Goal: Task Accomplishment & Management: Manage account settings

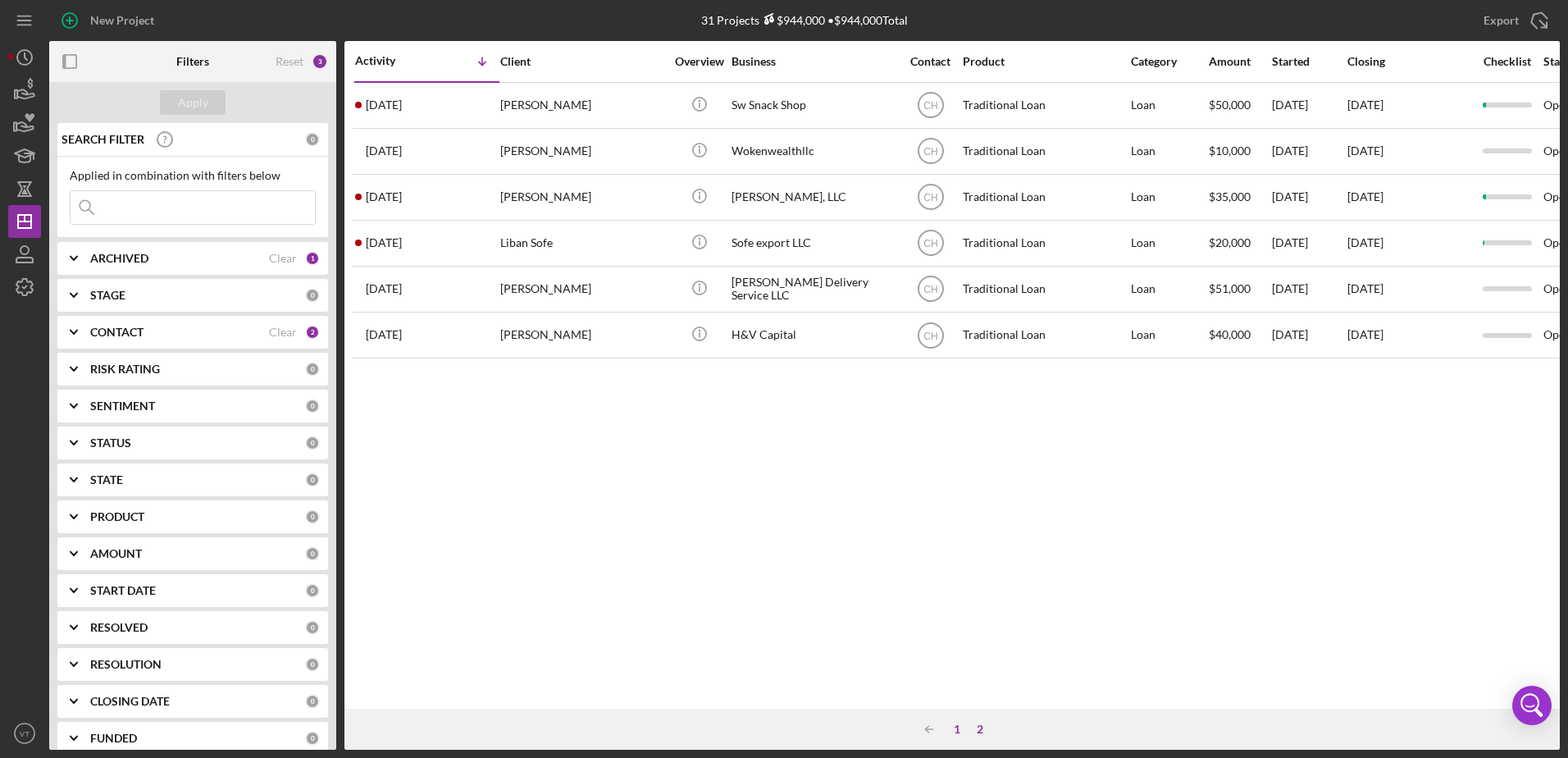
click at [955, 730] on div "1" at bounding box center [957, 729] width 23 height 13
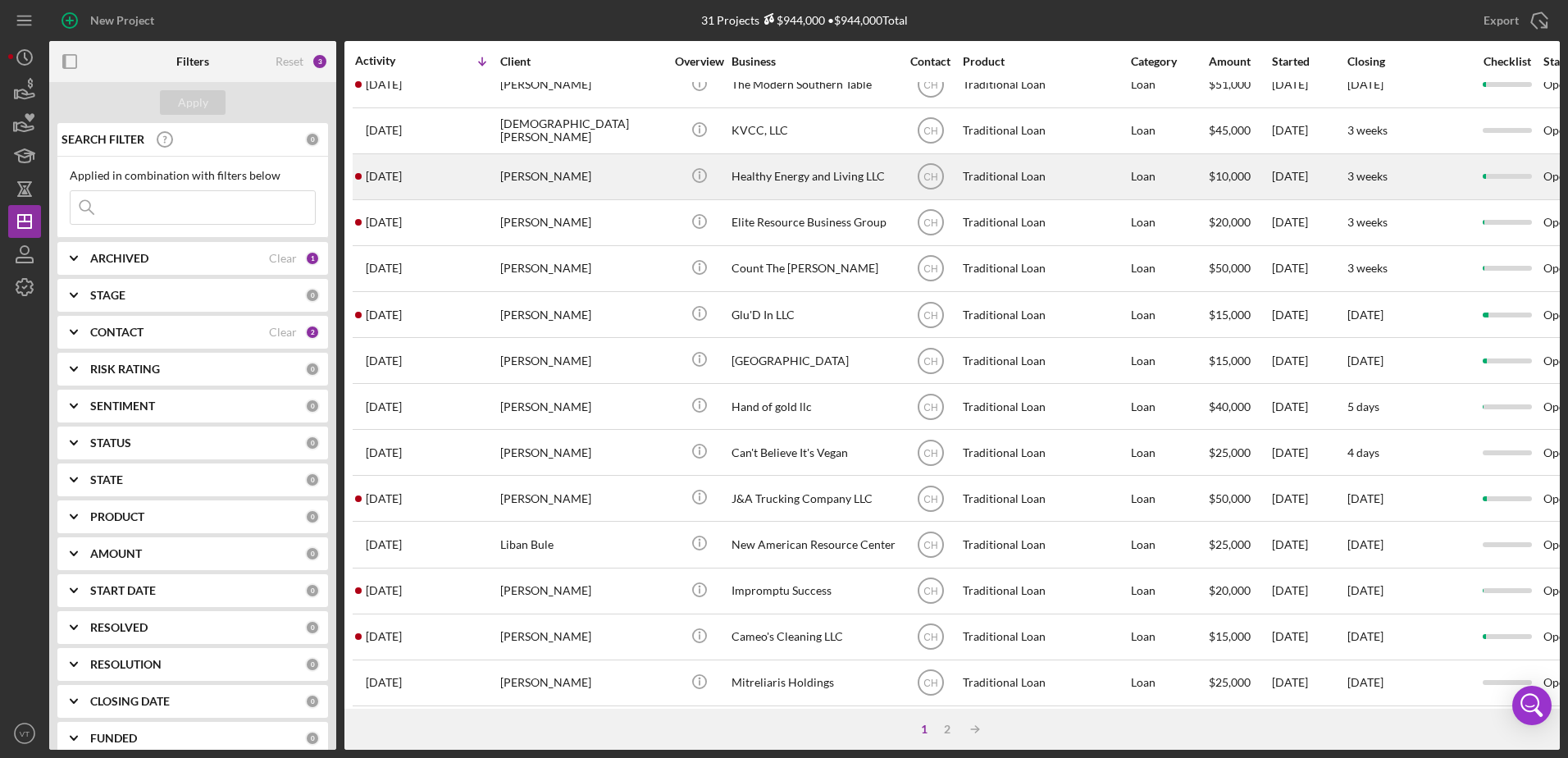
scroll to position [545, 0]
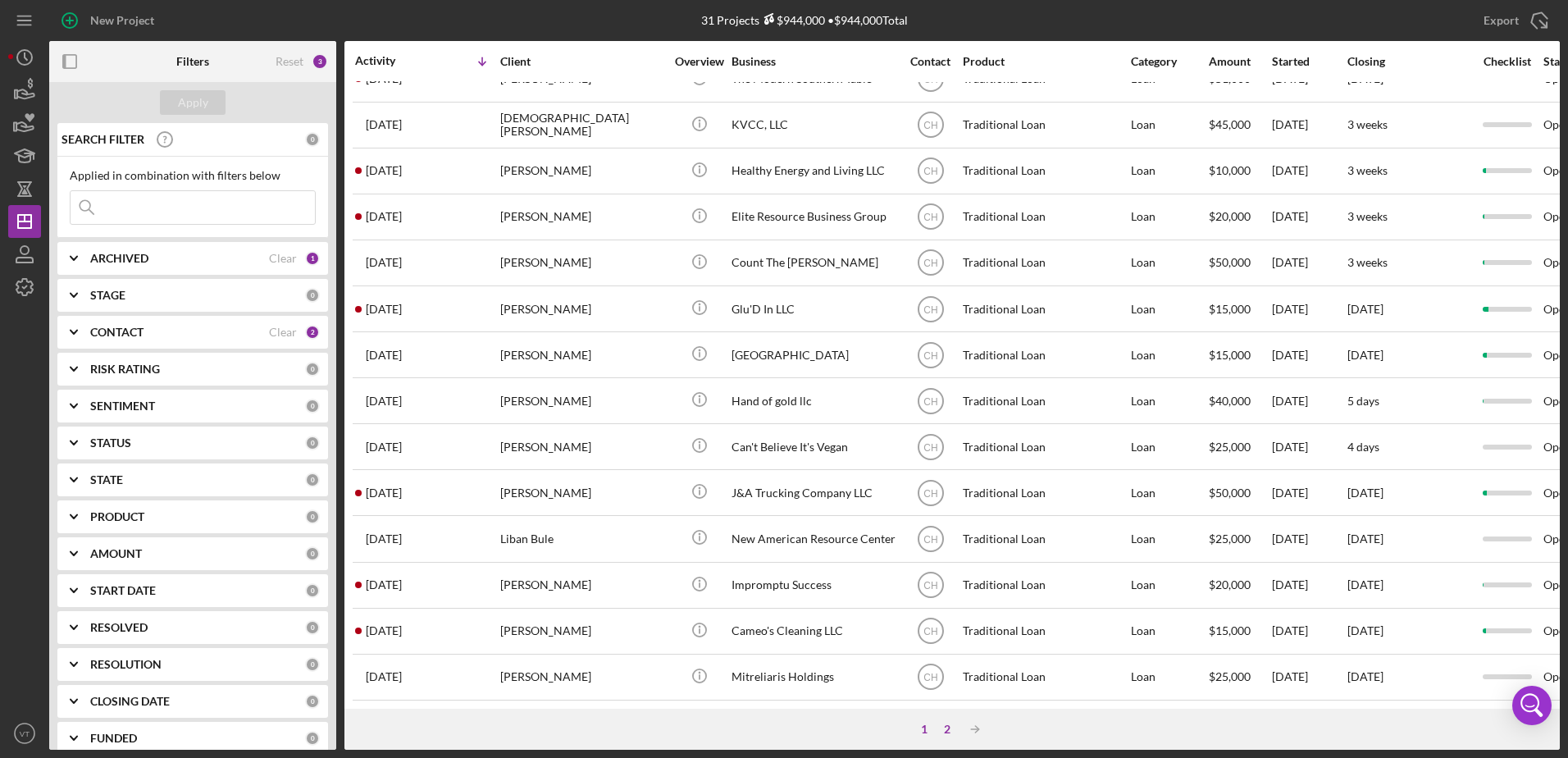
click at [939, 727] on div "2" at bounding box center [947, 729] width 23 height 13
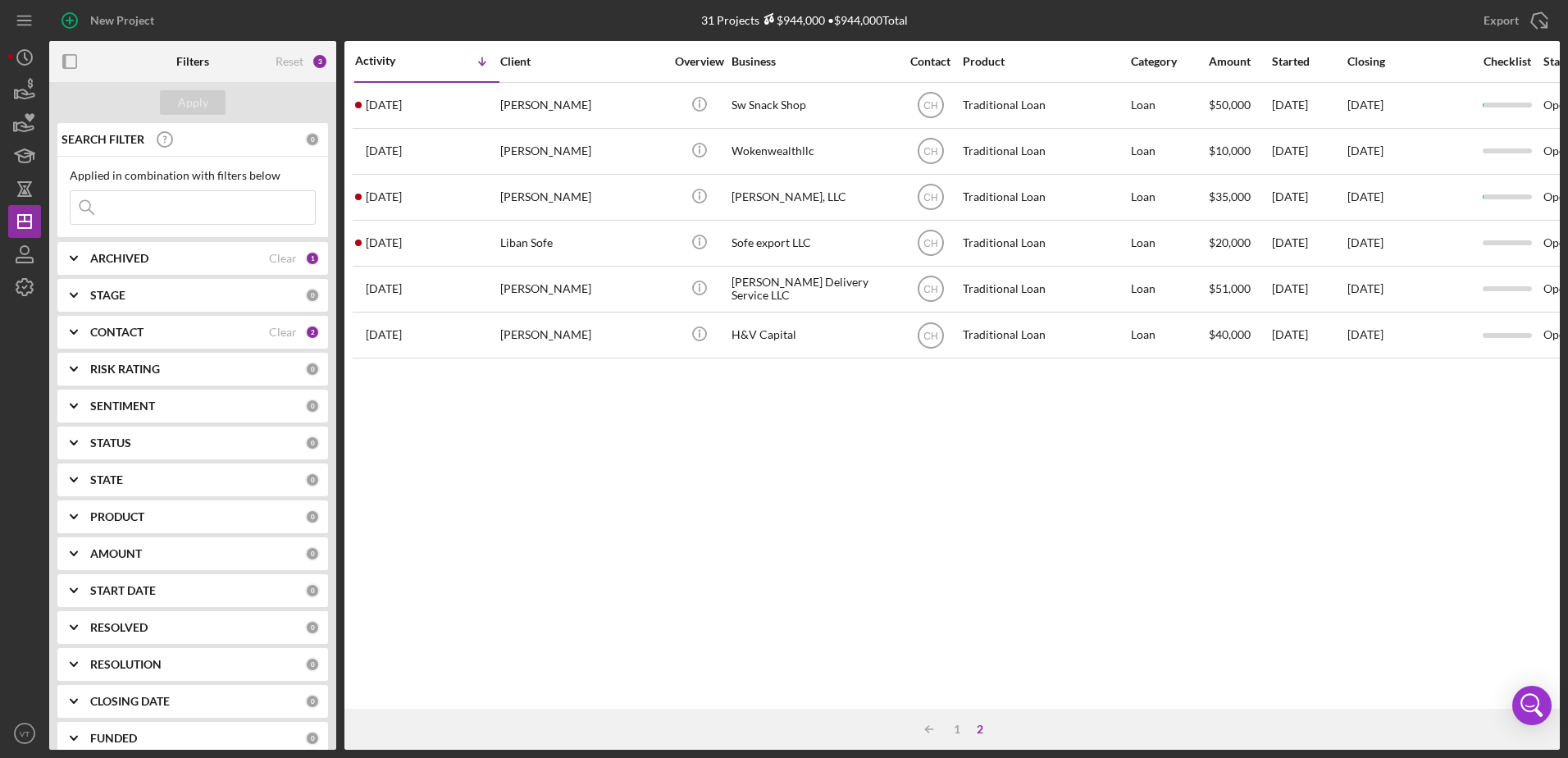
scroll to position [0, 0]
click at [958, 726] on div "1" at bounding box center [957, 729] width 23 height 13
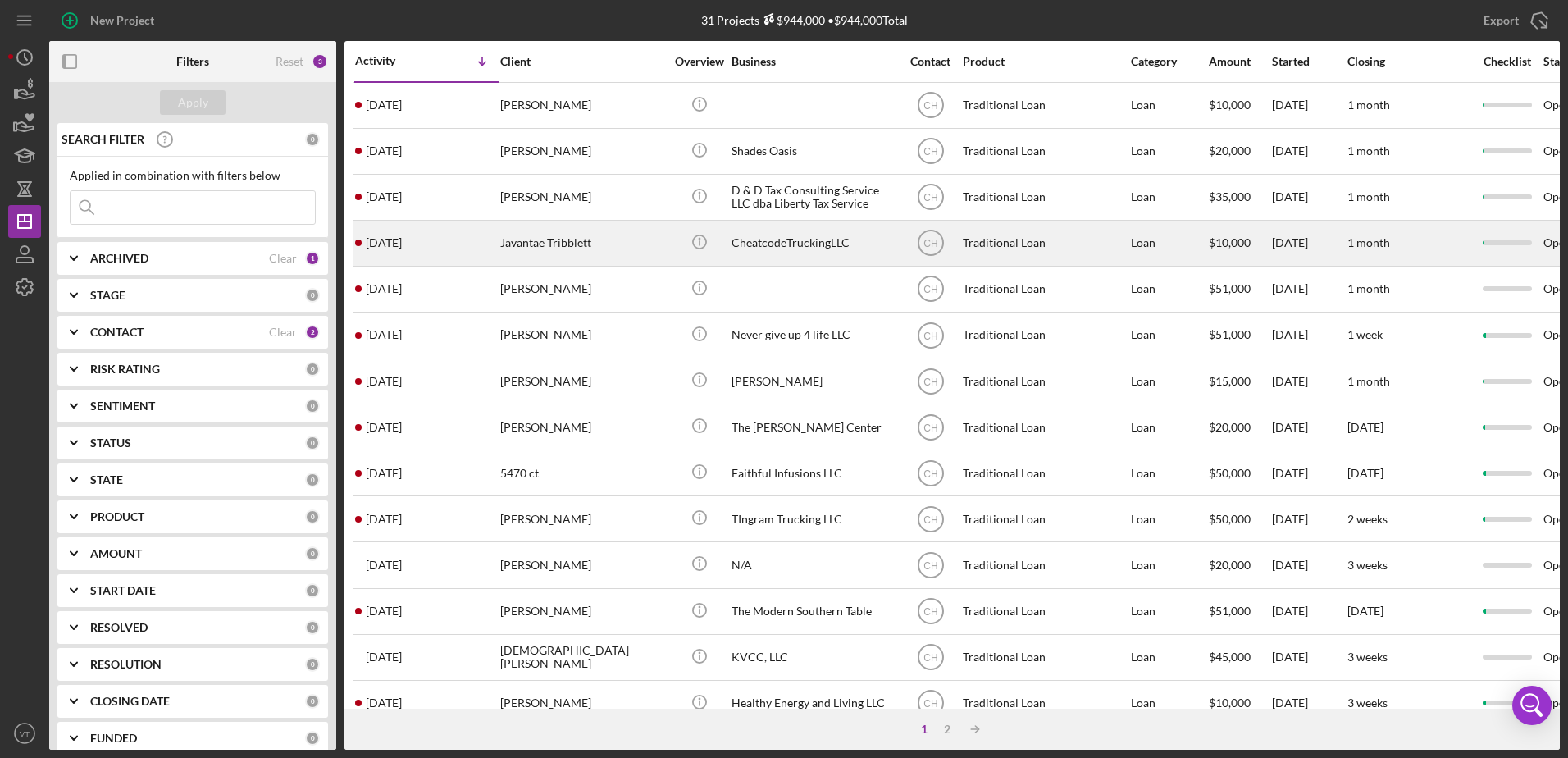
click at [727, 237] on div "Icon/Info" at bounding box center [700, 243] width 62 height 43
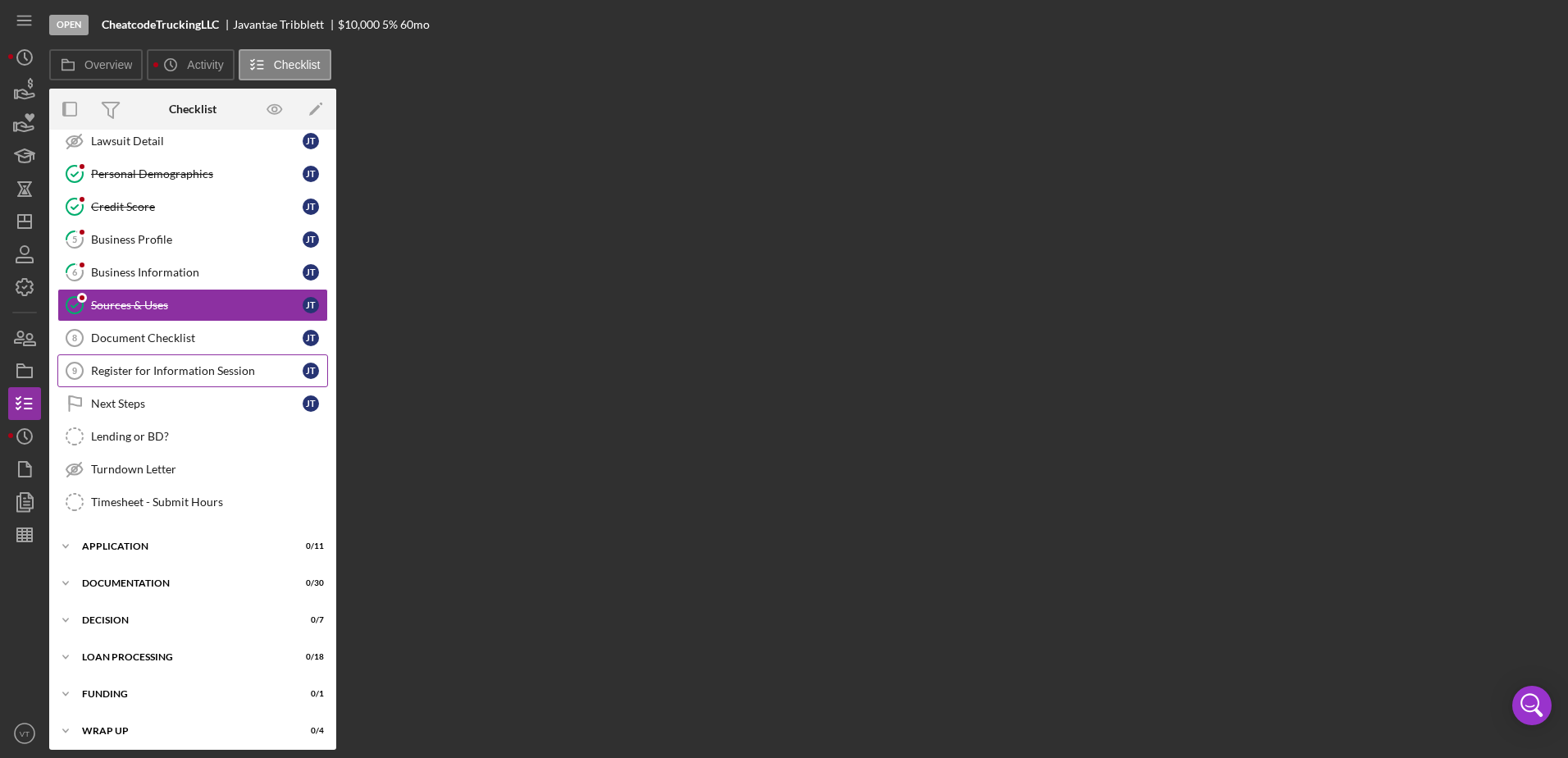
scroll to position [185, 0]
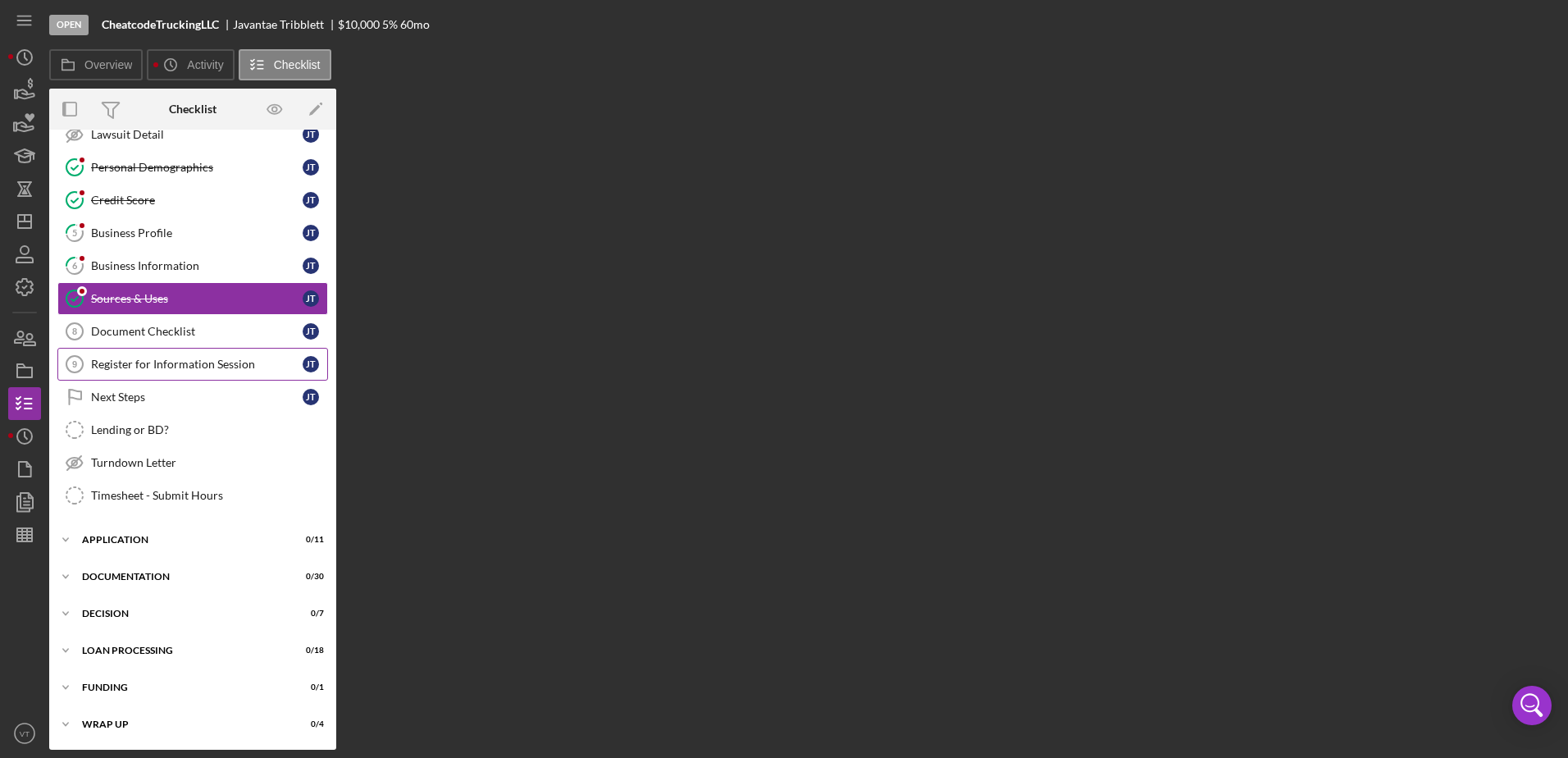
click at [137, 376] on link "Register for Information Session 9 Register for Information Session [PERSON_NAM…" at bounding box center [192, 364] width 271 height 33
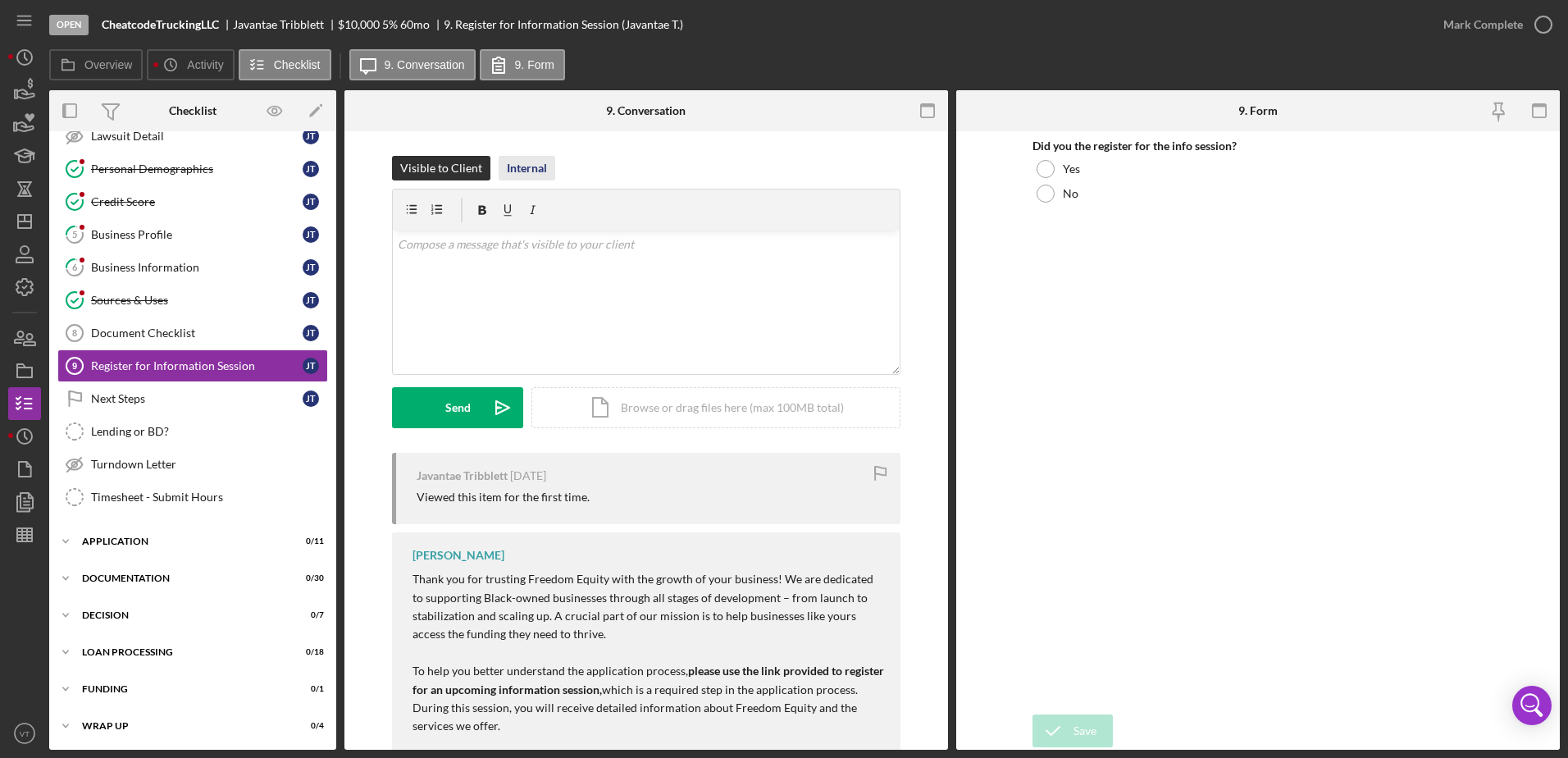
click at [525, 166] on div "Internal" at bounding box center [527, 168] width 40 height 25
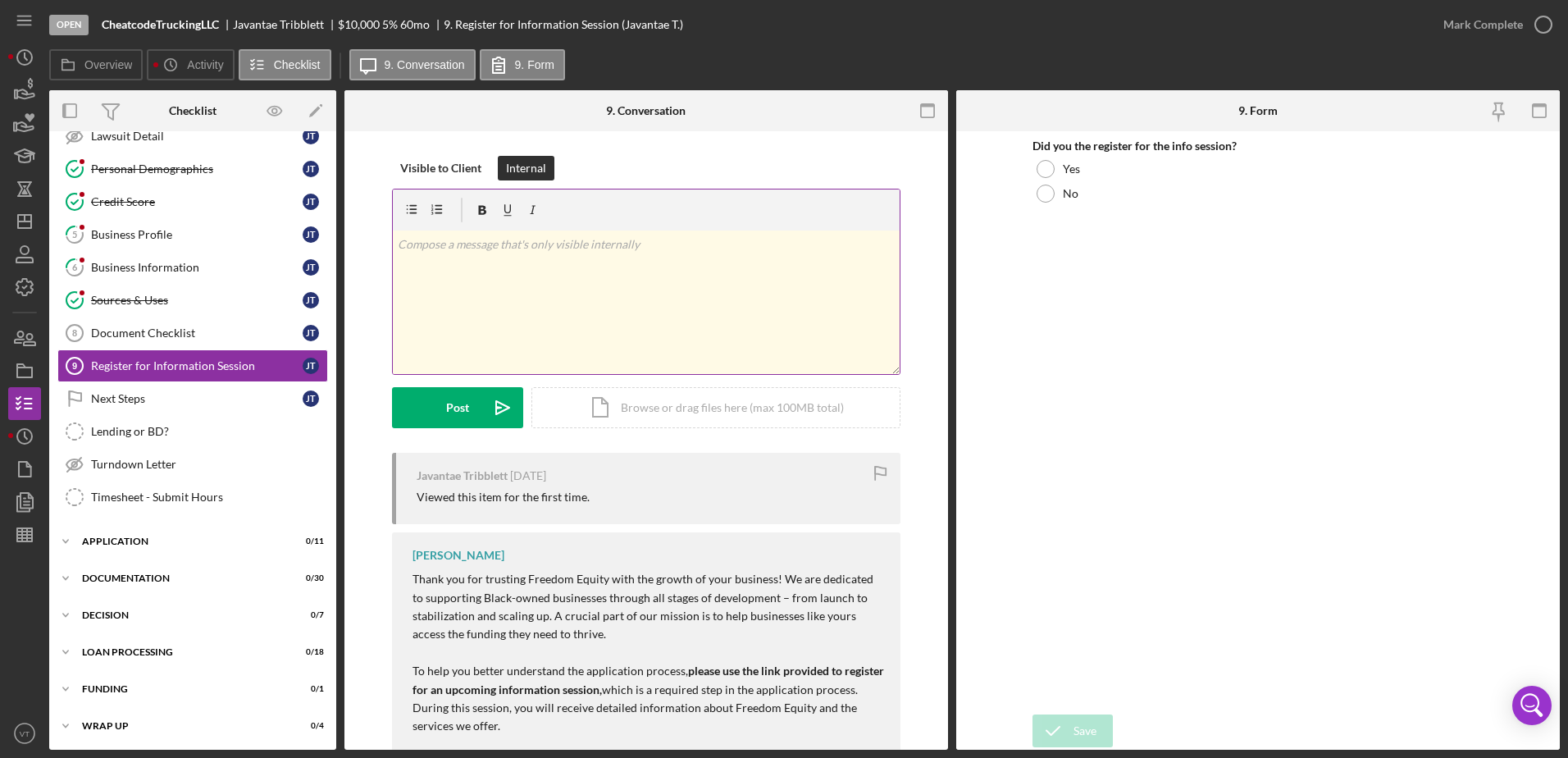
click at [534, 238] on p at bounding box center [647, 244] width 497 height 18
drag, startPoint x: 441, startPoint y: 437, endPoint x: 432, endPoint y: 442, distance: 10.3
click at [437, 443] on div "Visible to Client Internal v Color teal Color pink Remove color Add row above A…" at bounding box center [646, 304] width 509 height 297
click at [436, 411] on button "Post Icon/icon-invite-send" at bounding box center [457, 408] width 131 height 41
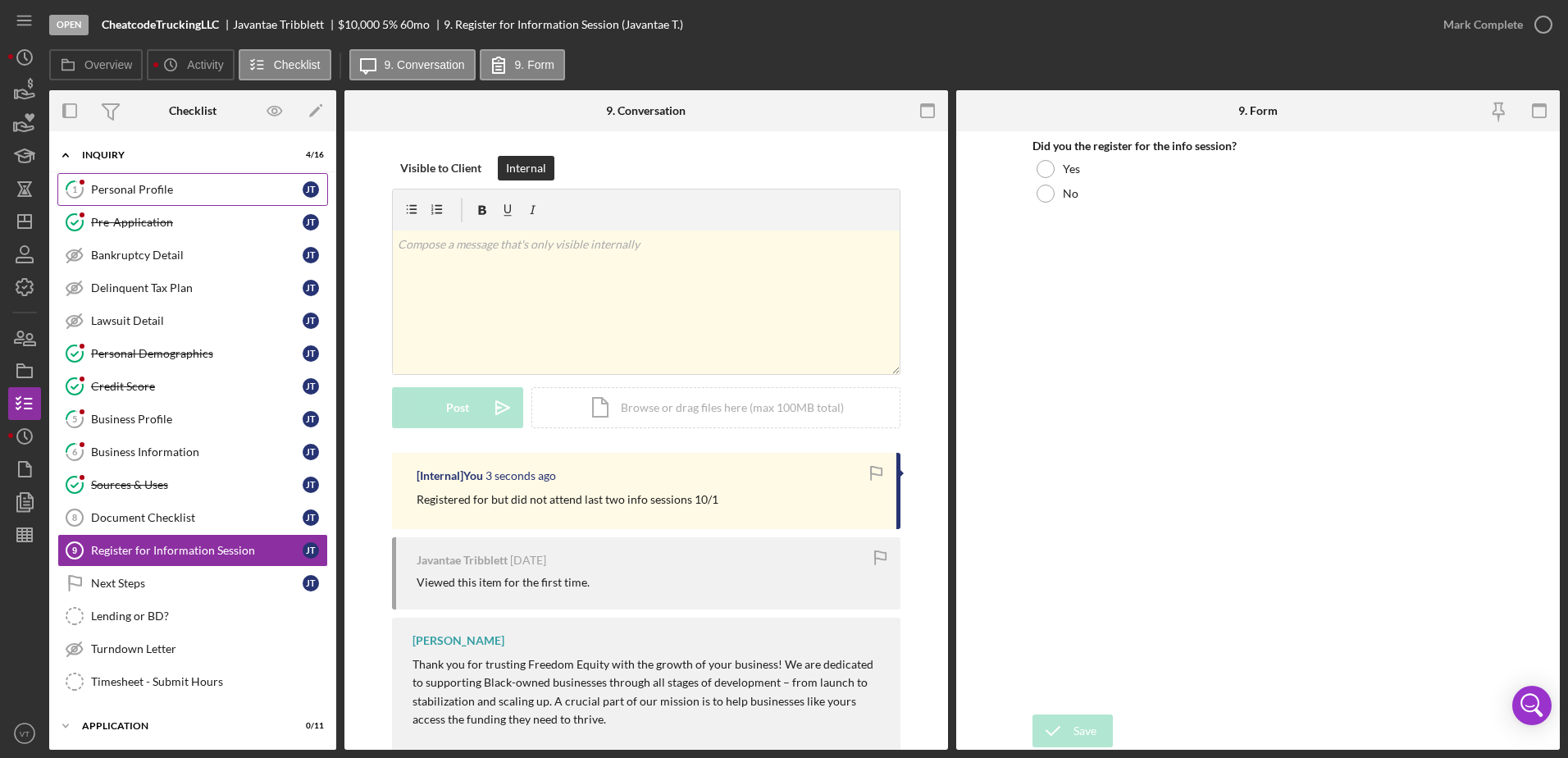
click at [163, 190] on div "Personal Profile" at bounding box center [197, 189] width 212 height 13
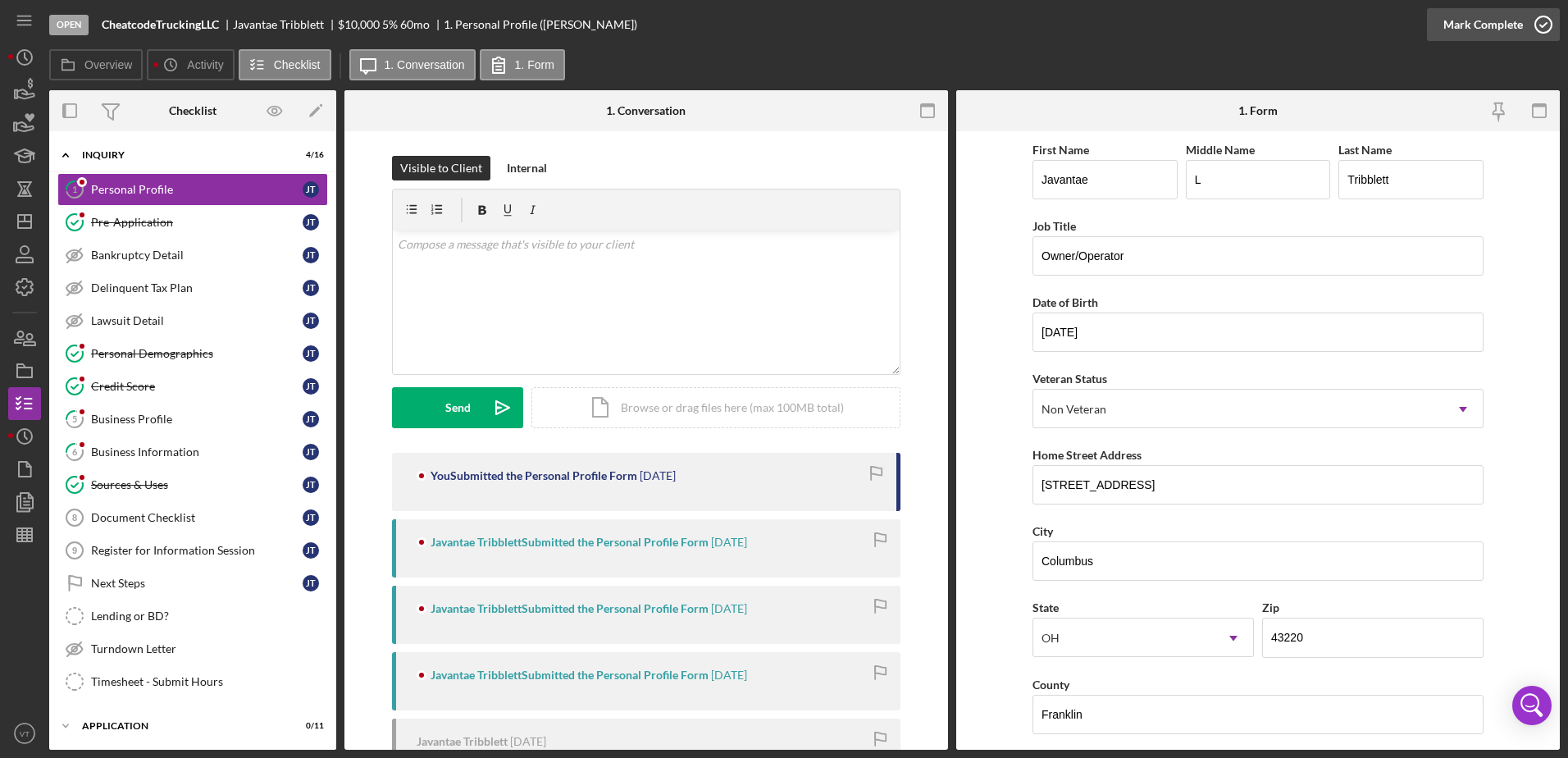
click at [1543, 18] on icon "button" at bounding box center [1543, 25] width 41 height 41
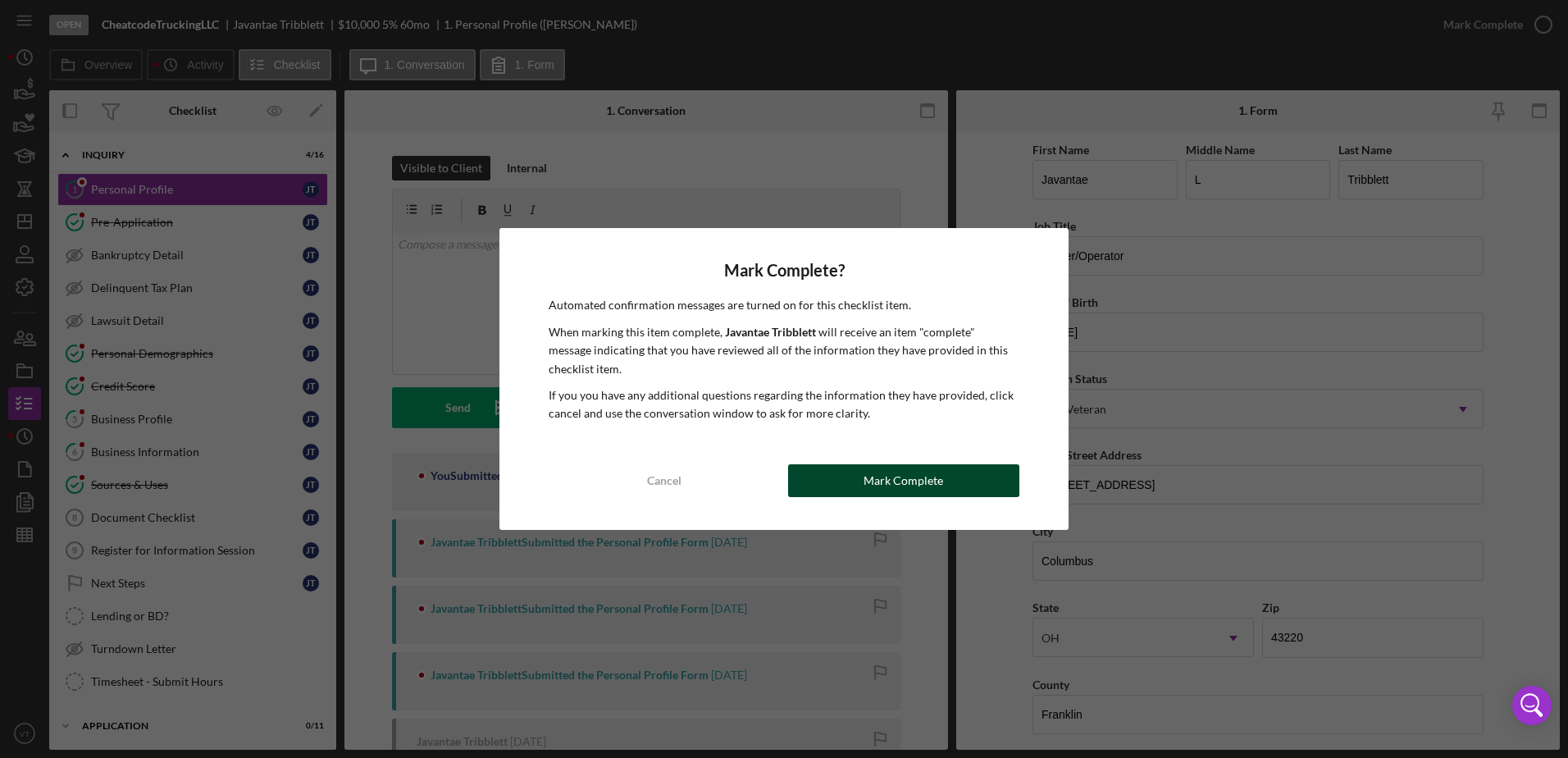
click at [966, 478] on button "Mark Complete" at bounding box center [904, 480] width 231 height 33
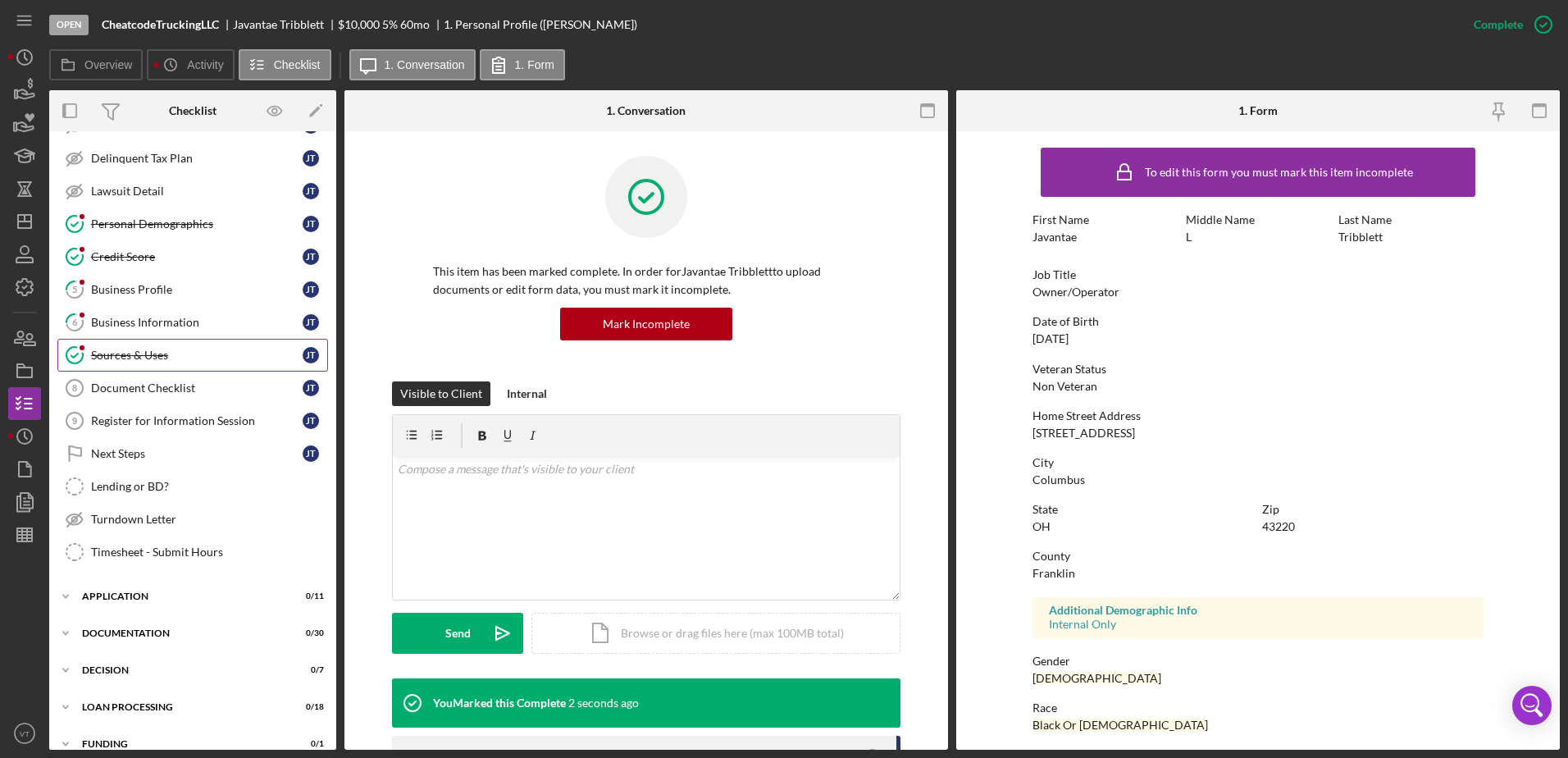
scroll to position [164, 0]
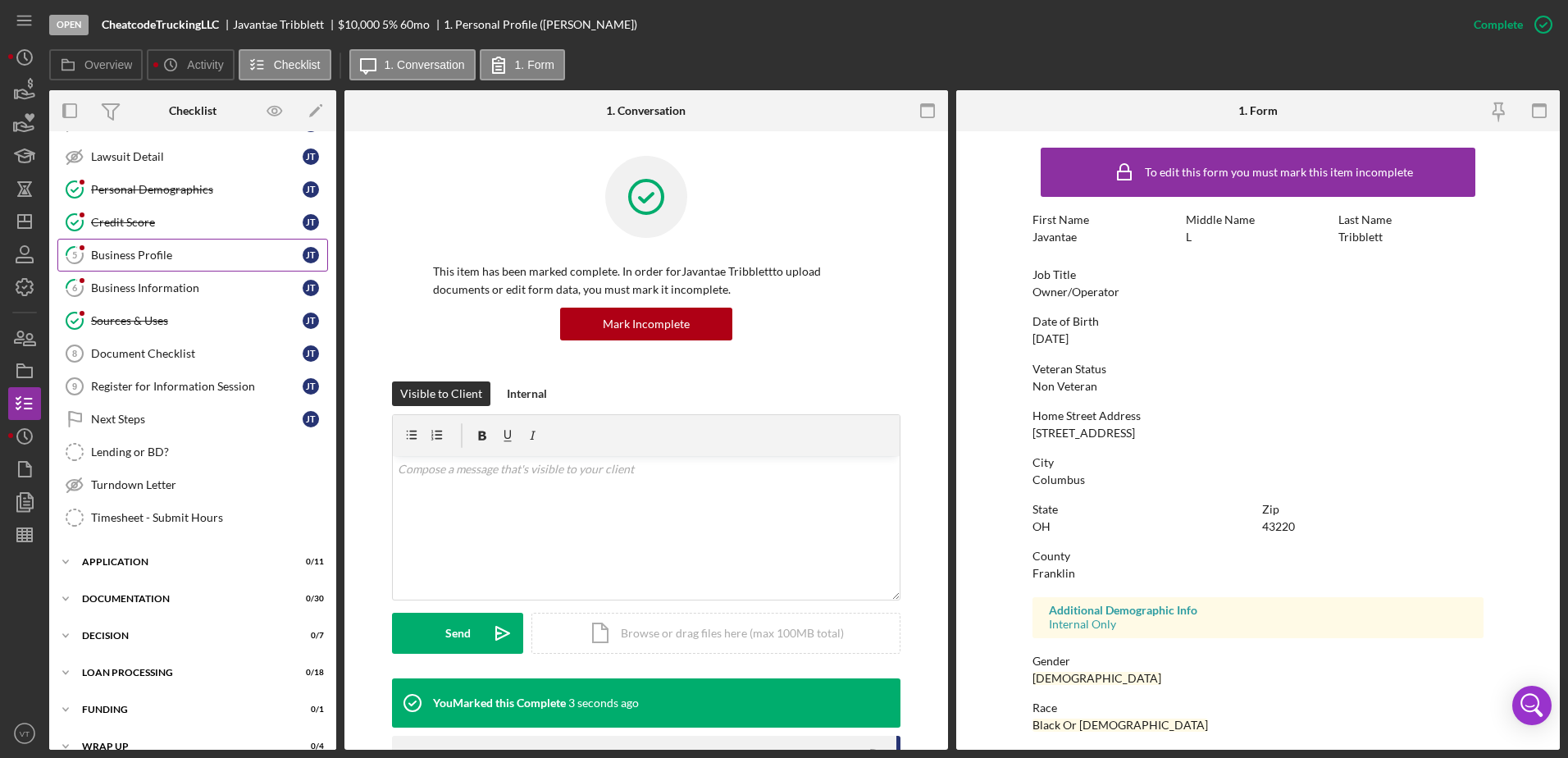
click at [171, 247] on link "5 Business Profile [PERSON_NAME]" at bounding box center [192, 255] width 271 height 33
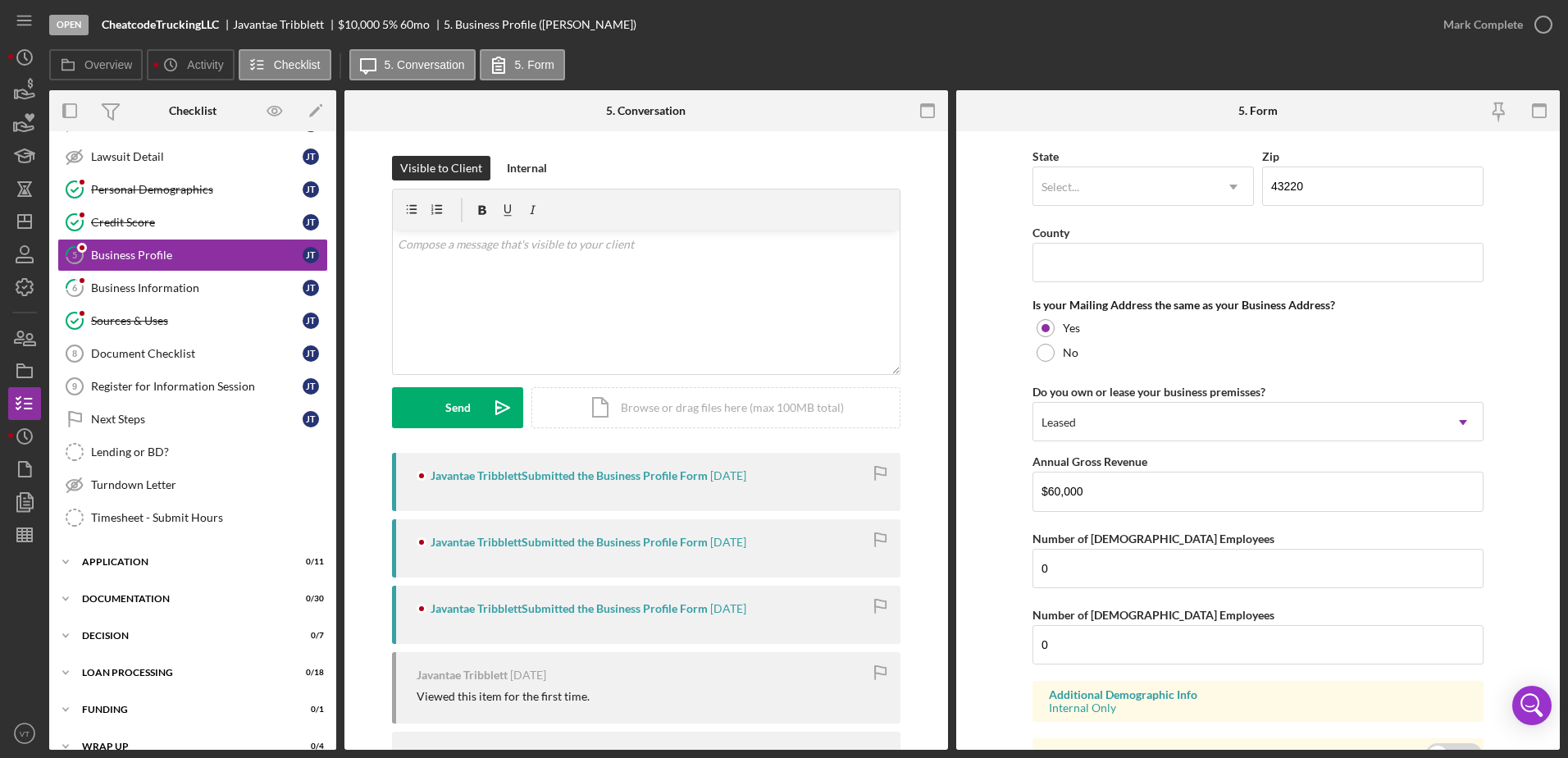
scroll to position [1203, 0]
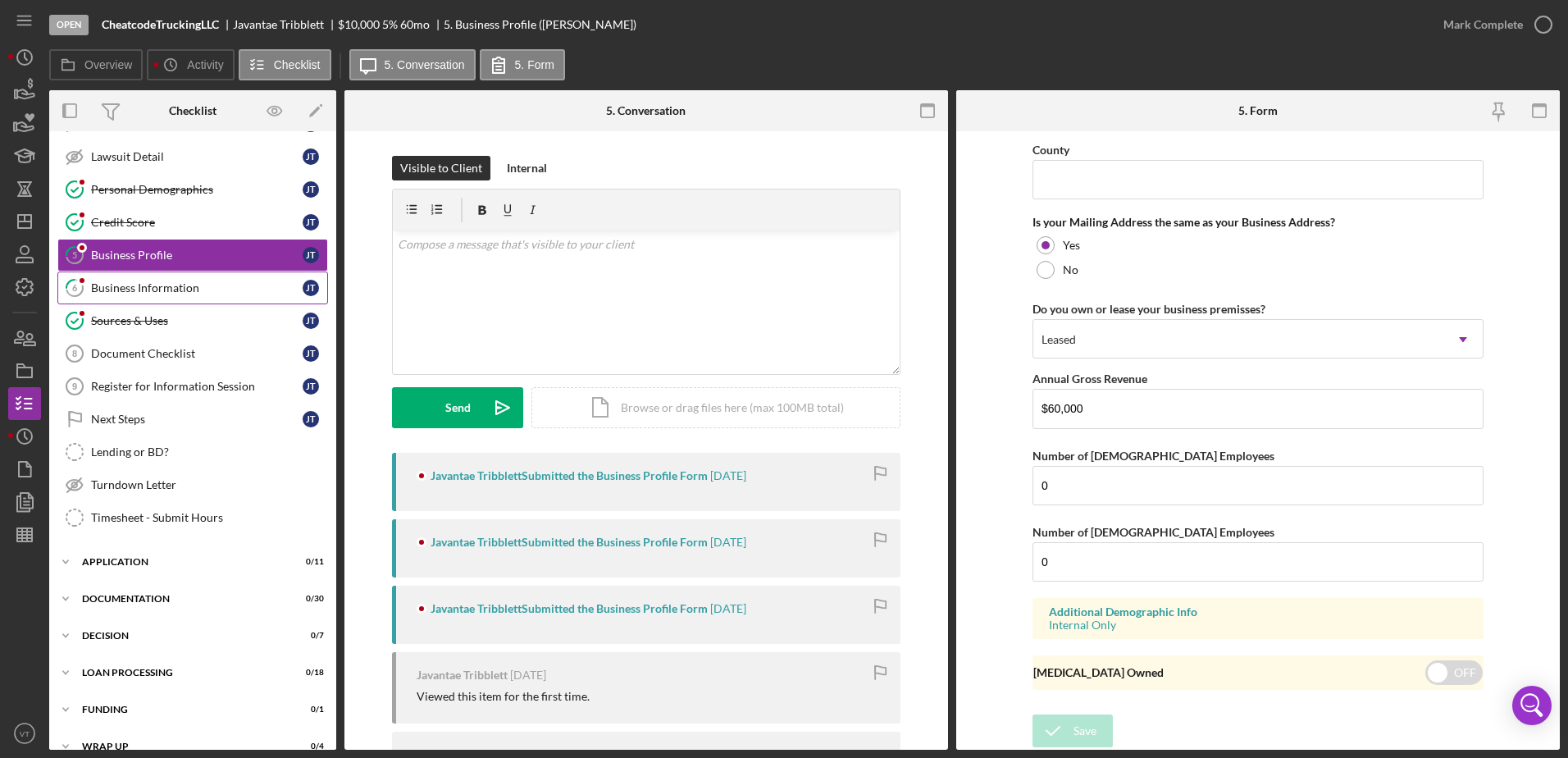
click at [105, 296] on link "6 Business Information [PERSON_NAME]" at bounding box center [192, 288] width 271 height 33
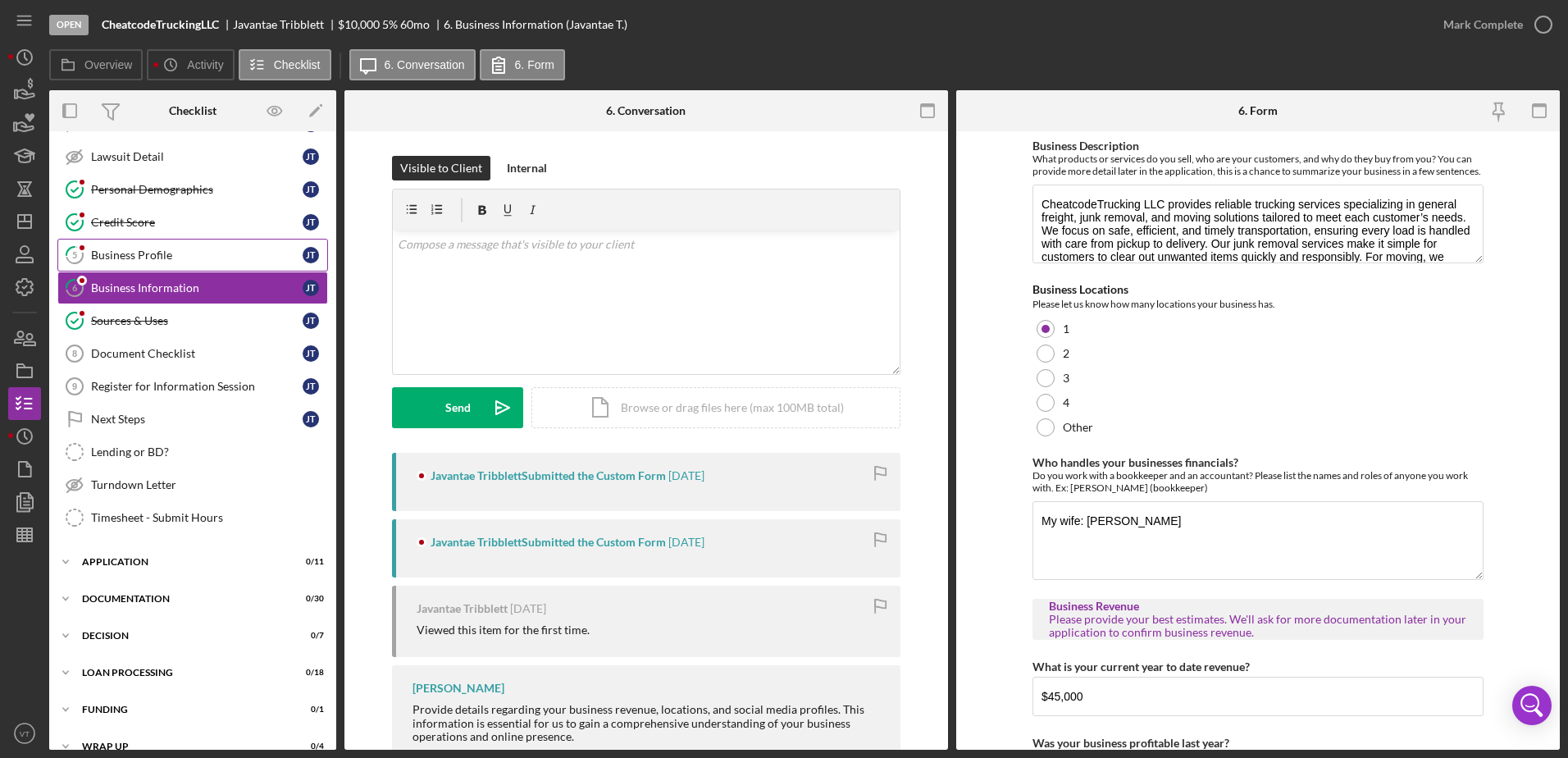
drag, startPoint x: 133, startPoint y: 252, endPoint x: 139, endPoint y: 259, distance: 9.2
click at [134, 252] on div "Business Profile" at bounding box center [197, 255] width 212 height 13
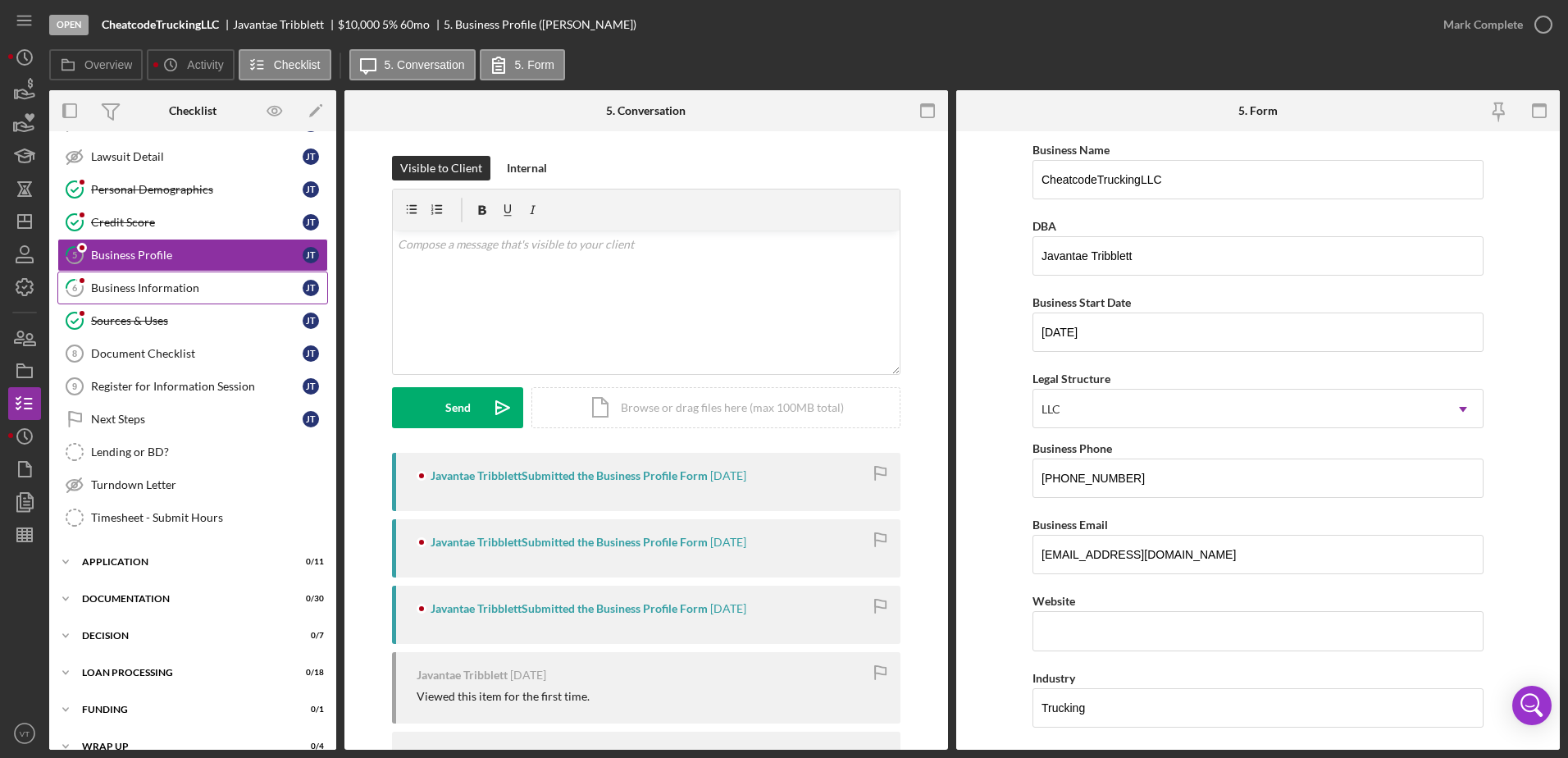
click at [154, 281] on div "Business Information" at bounding box center [197, 288] width 212 height 13
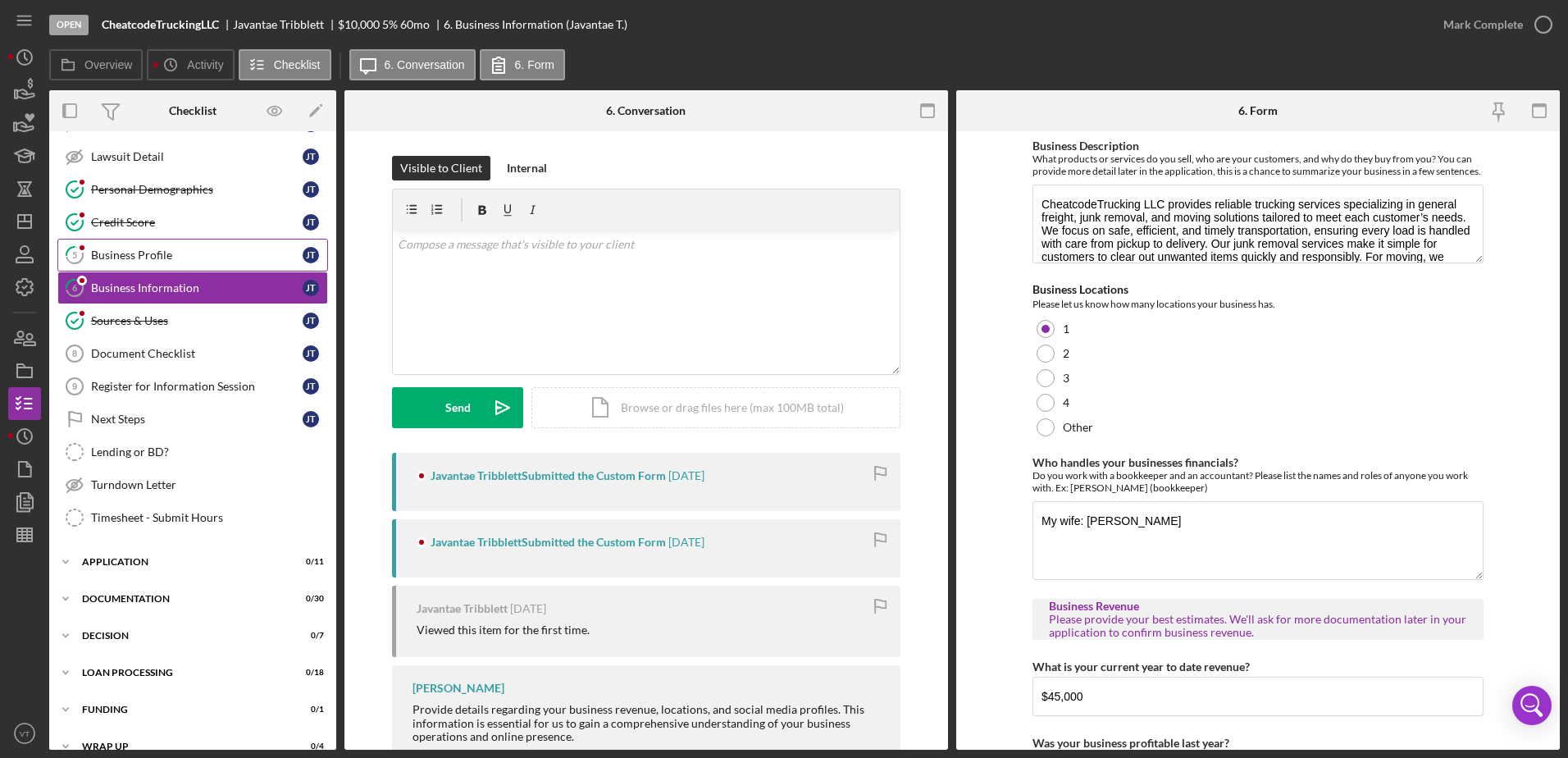
click at [148, 269] on link "5 Business Profile [PERSON_NAME]" at bounding box center [192, 255] width 271 height 33
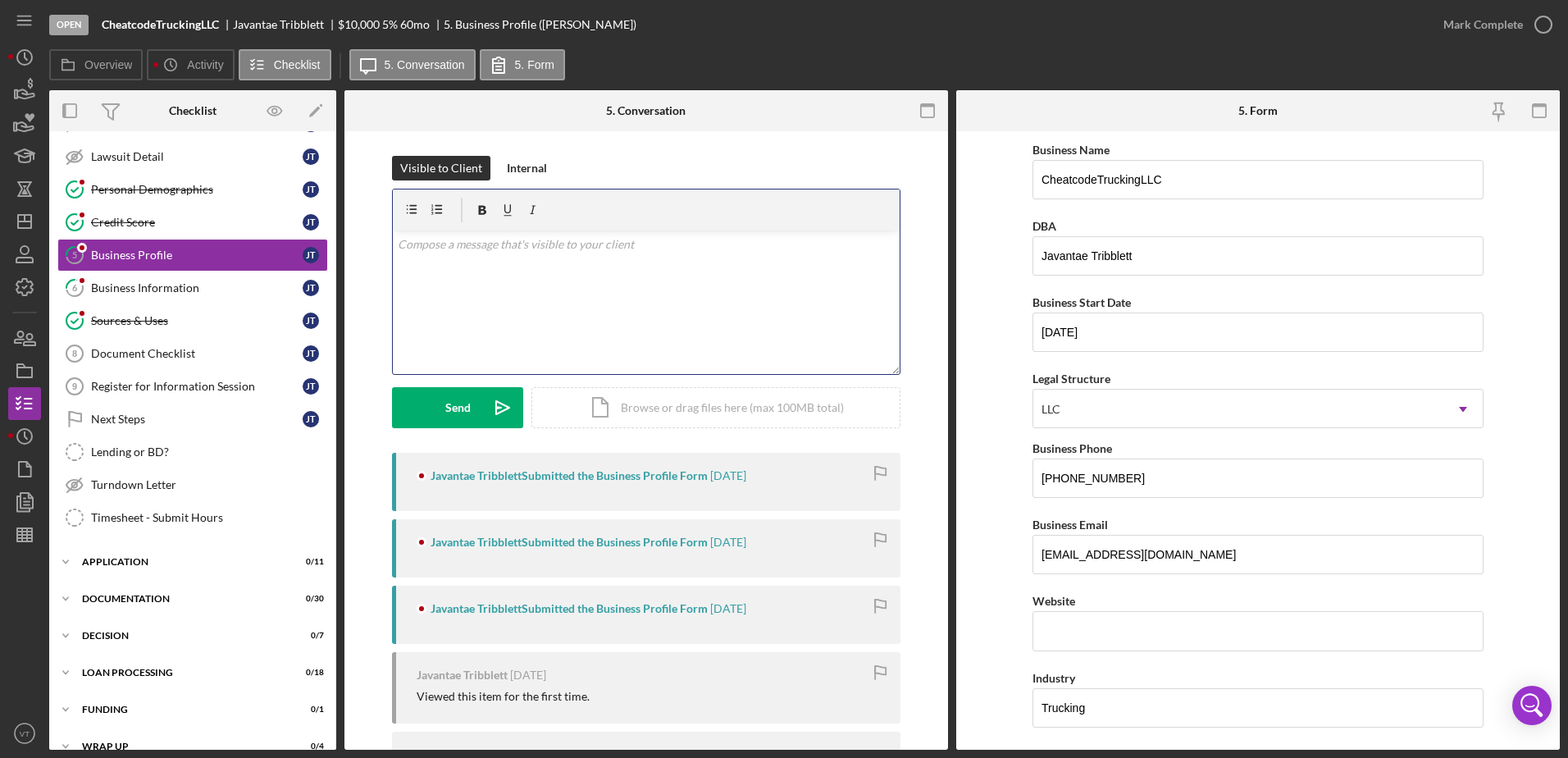
click at [534, 237] on p at bounding box center [647, 244] width 497 height 18
click at [479, 400] on button "Send Icon/icon-invite-send" at bounding box center [457, 408] width 131 height 41
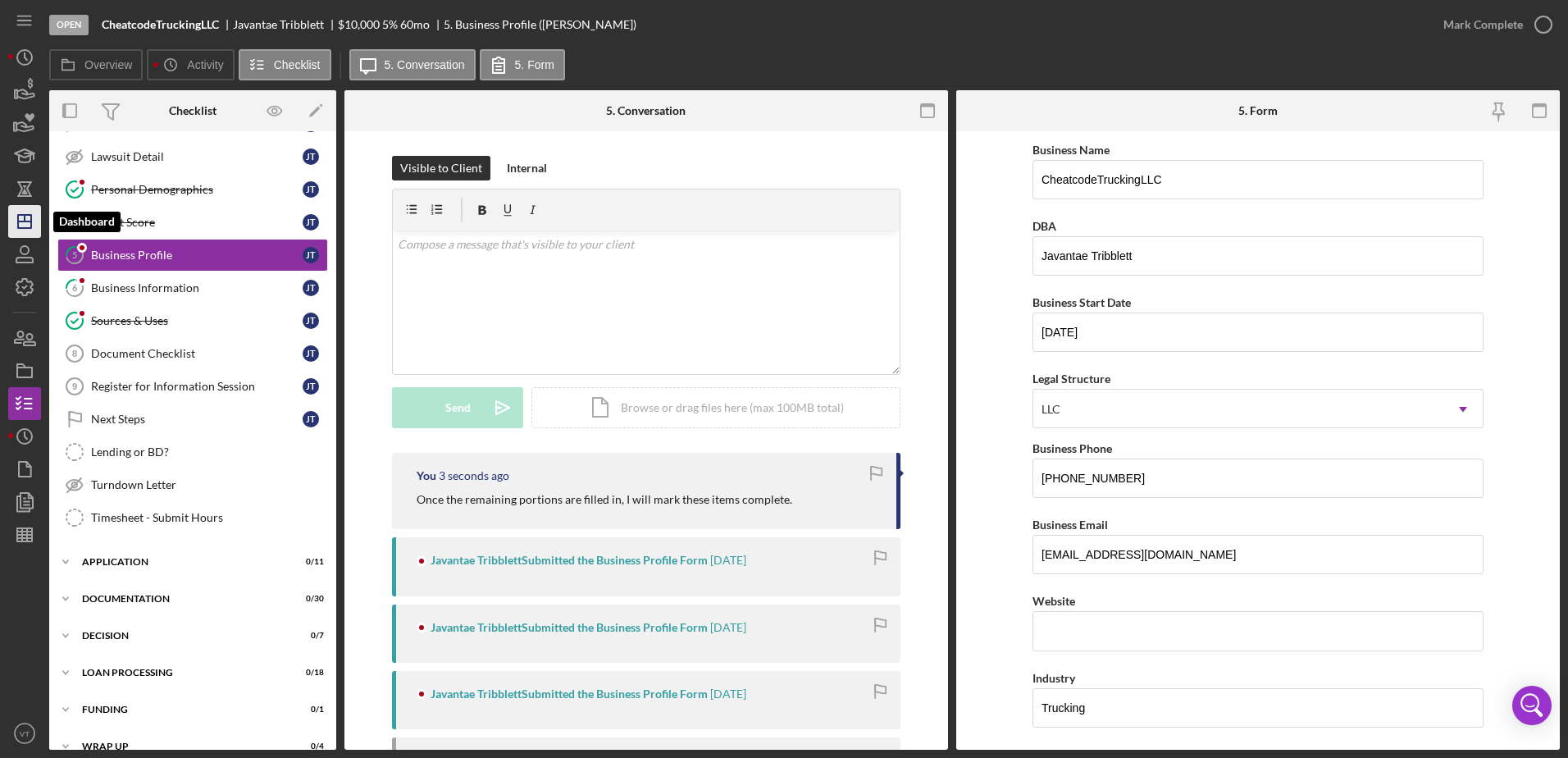
click at [35, 215] on icon "Icon/Dashboard" at bounding box center [25, 222] width 41 height 41
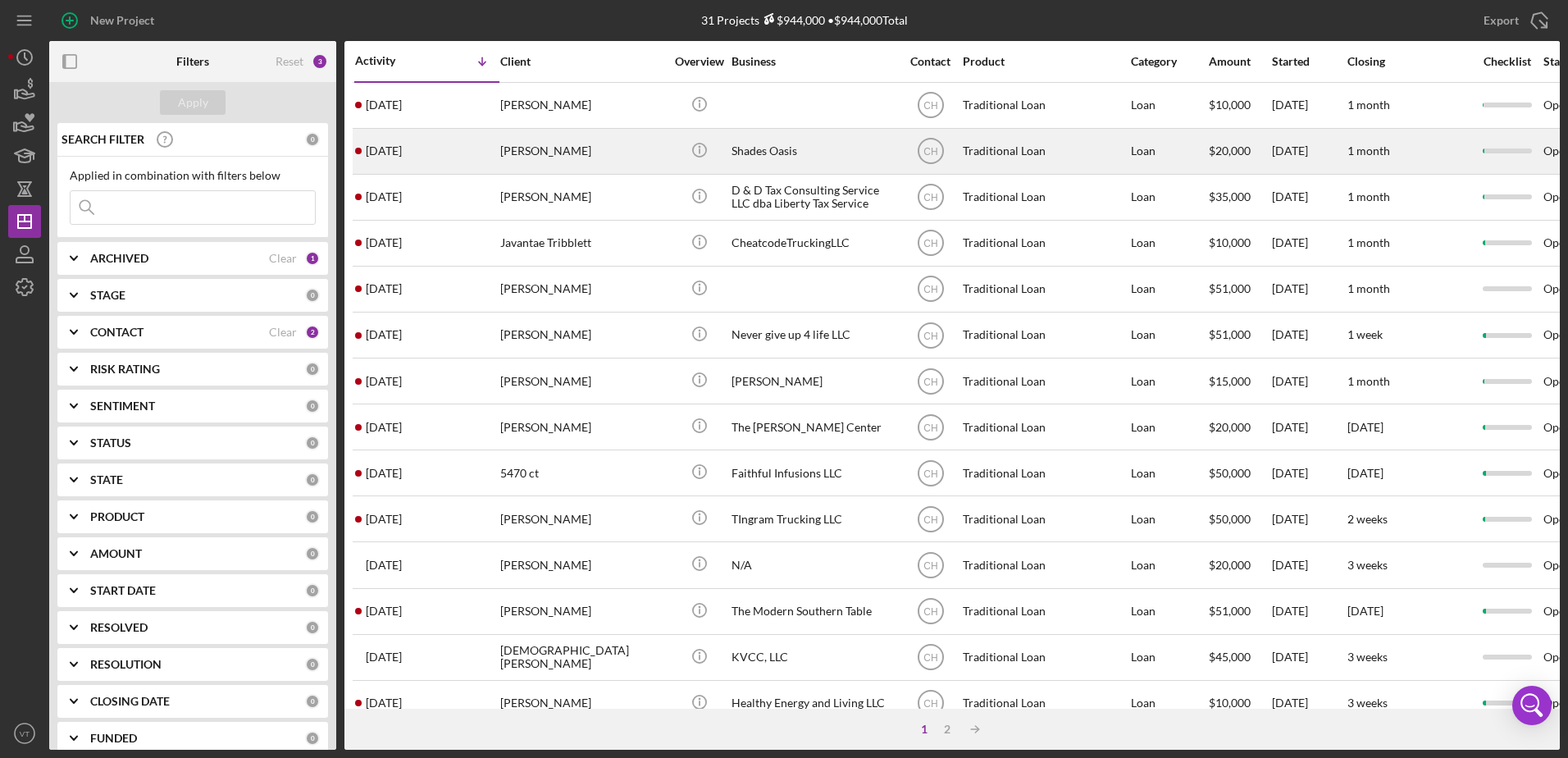
click at [807, 149] on div "Shades Oasis" at bounding box center [813, 150] width 164 height 43
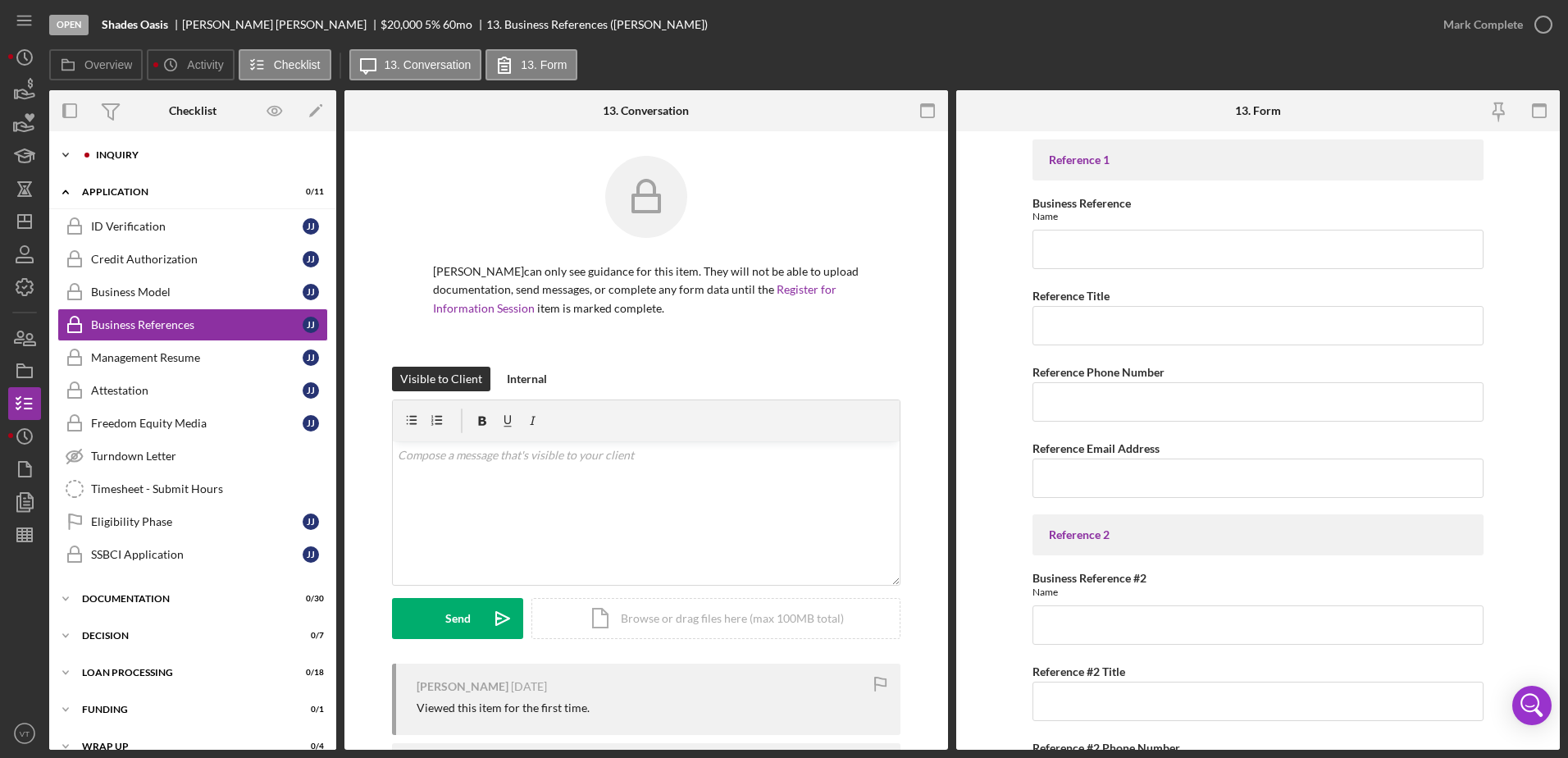
click at [190, 148] on div "Icon/Expander Inquiry 3 / 16" at bounding box center [192, 155] width 287 height 33
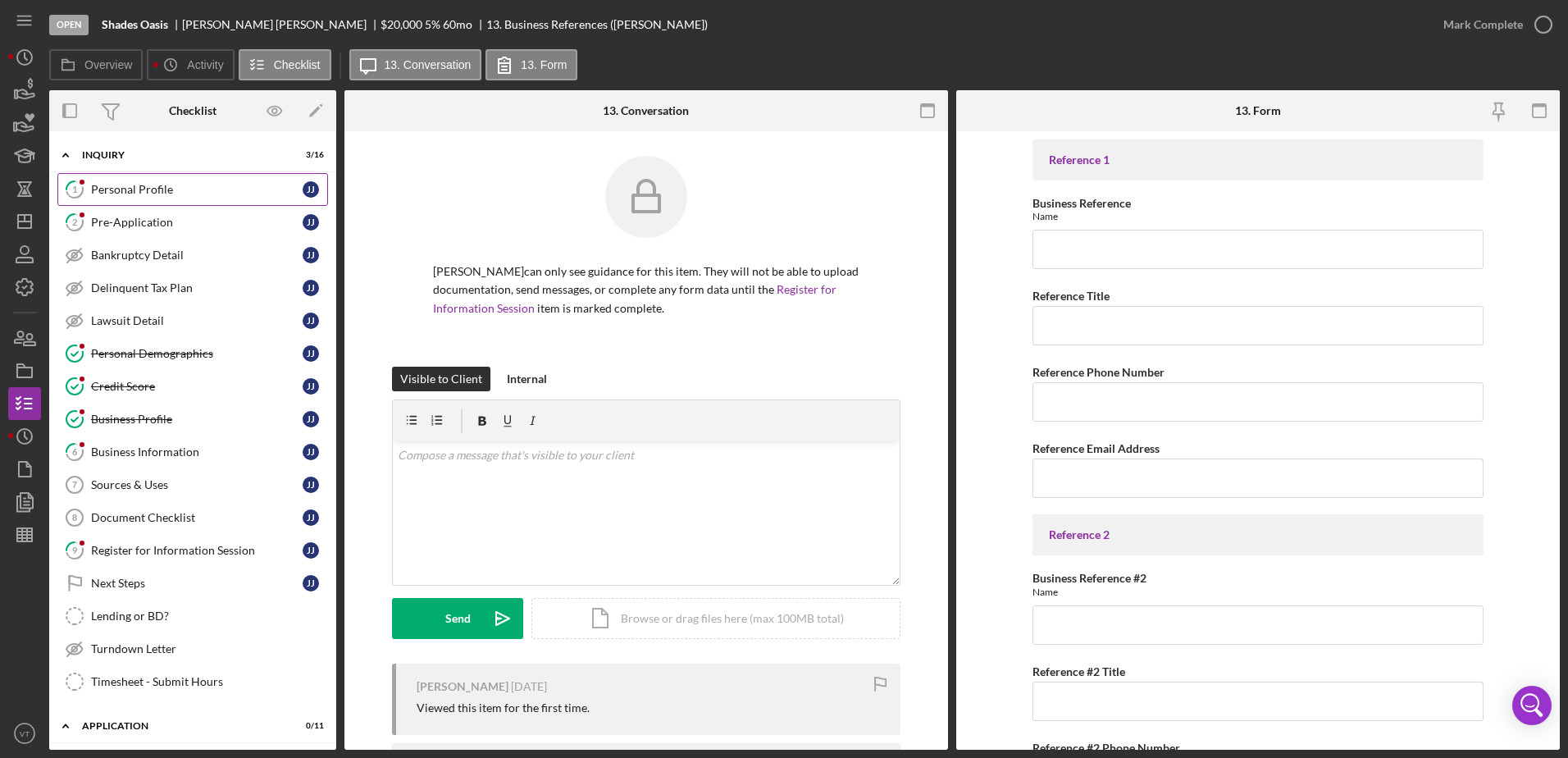
click at [239, 194] on div "Personal Profile" at bounding box center [197, 189] width 212 height 13
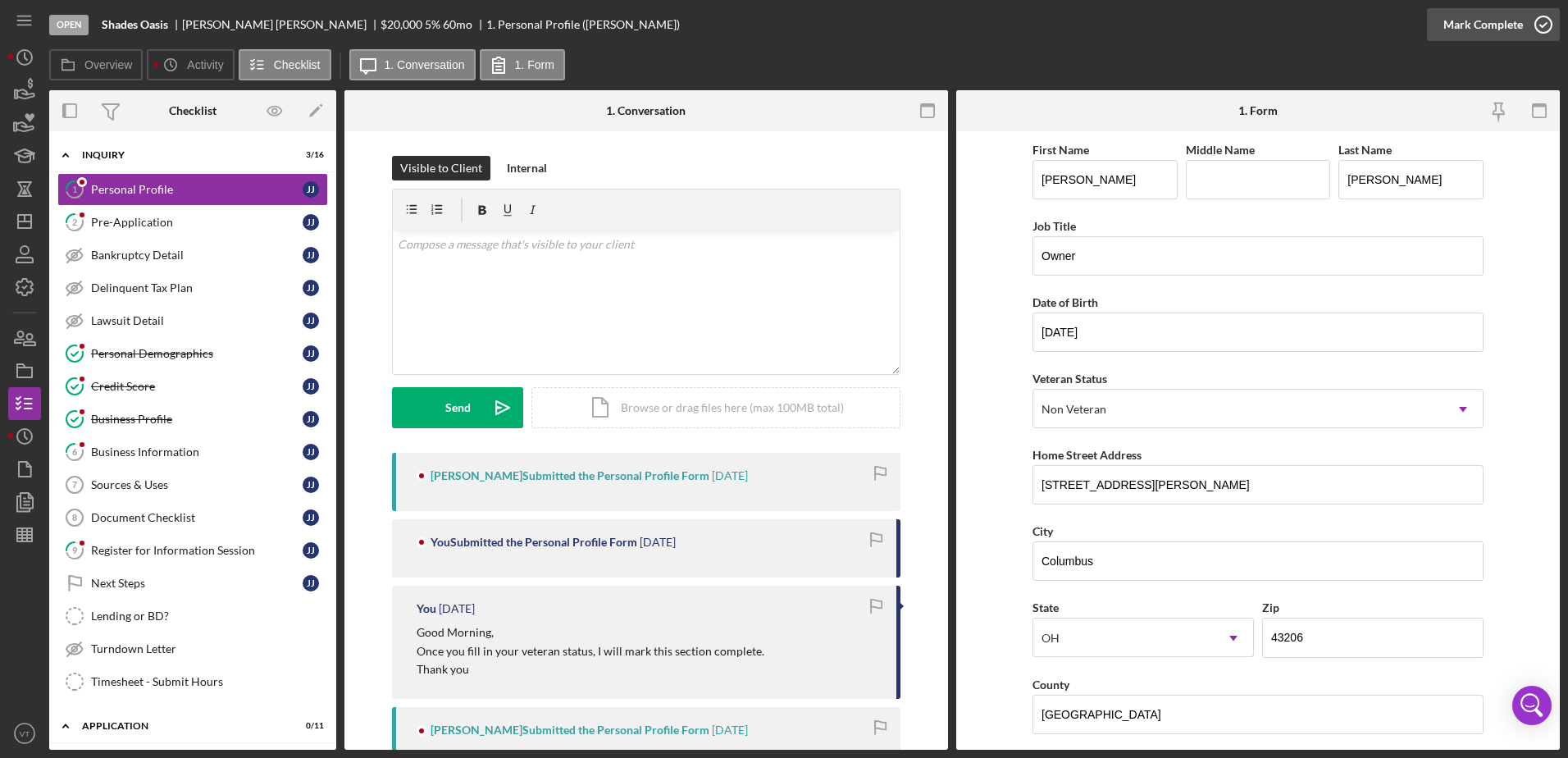
click at [1546, 24] on icon "button" at bounding box center [1543, 25] width 41 height 41
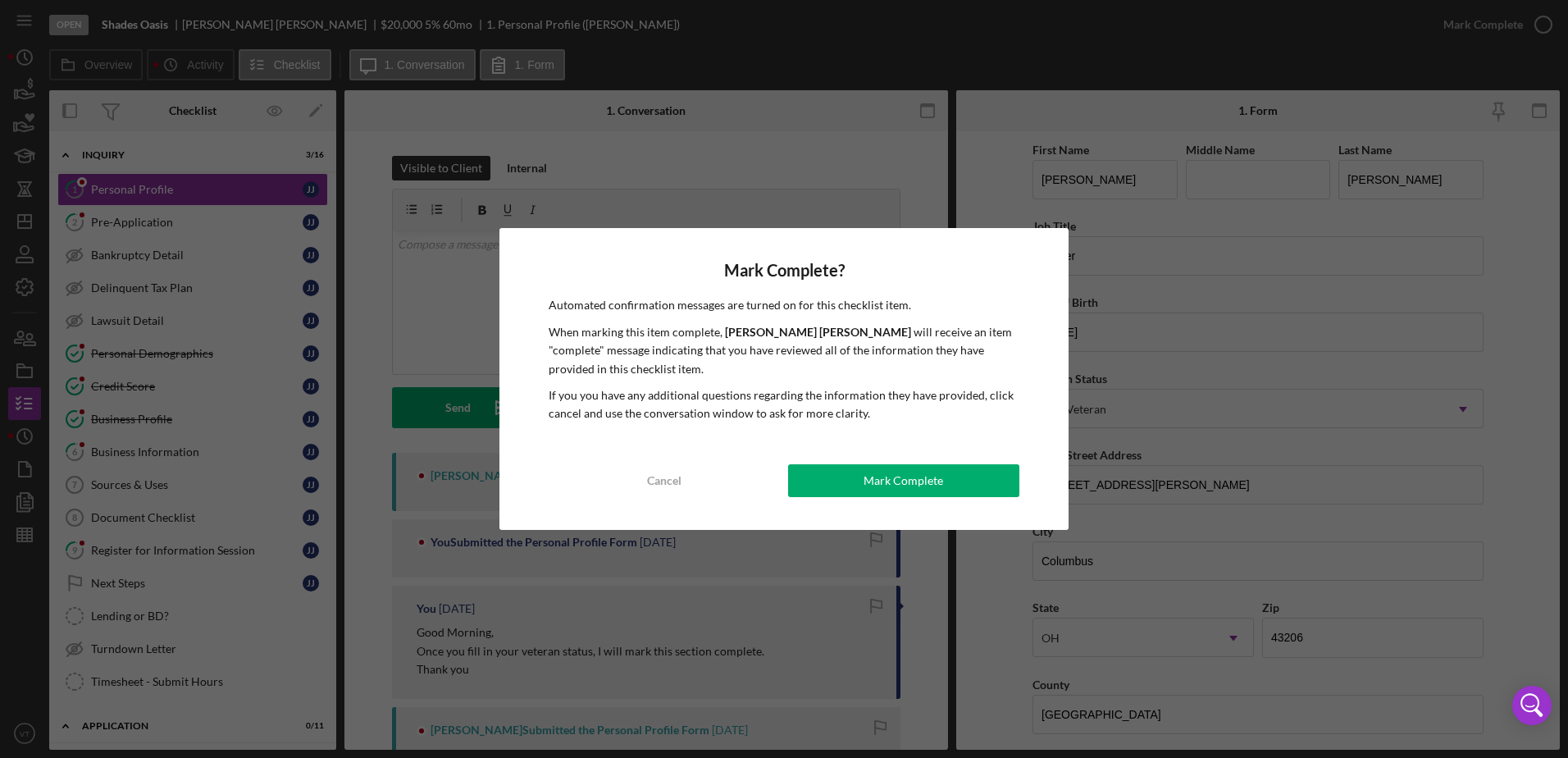
click at [868, 475] on div "Mark Complete" at bounding box center [904, 480] width 80 height 33
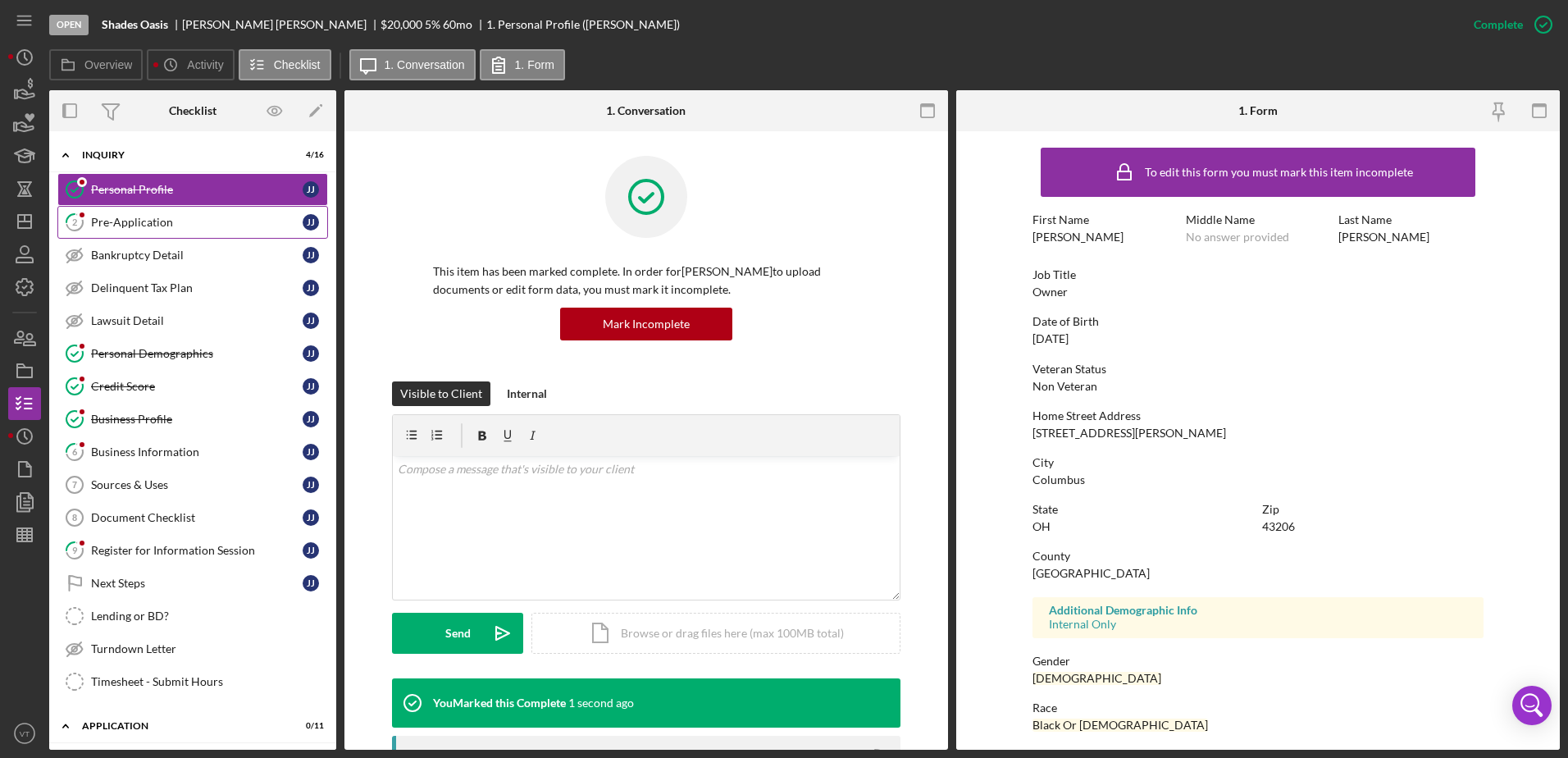
click at [203, 220] on div "Pre-Application" at bounding box center [197, 222] width 212 height 13
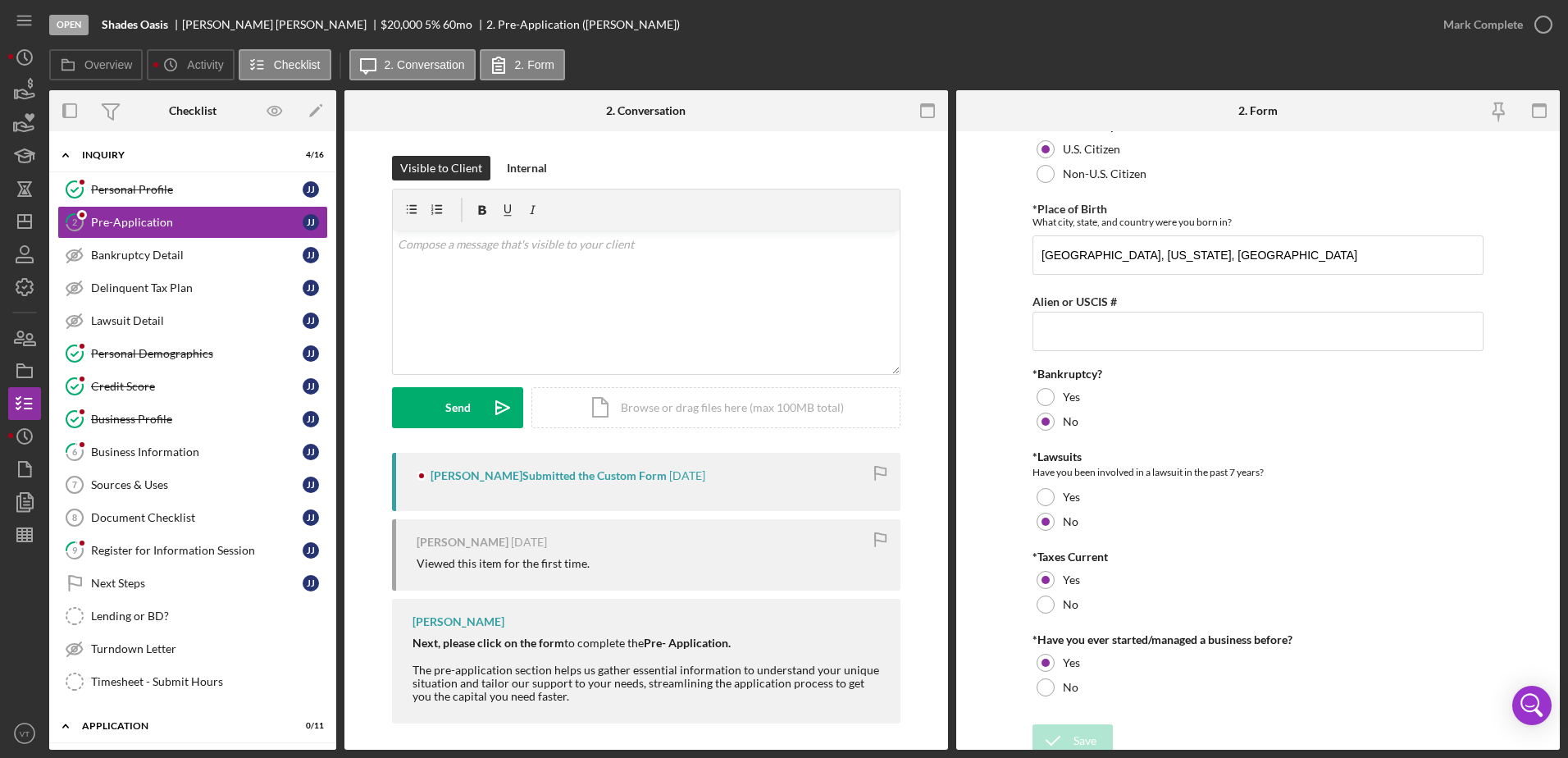
scroll to position [30, 0]
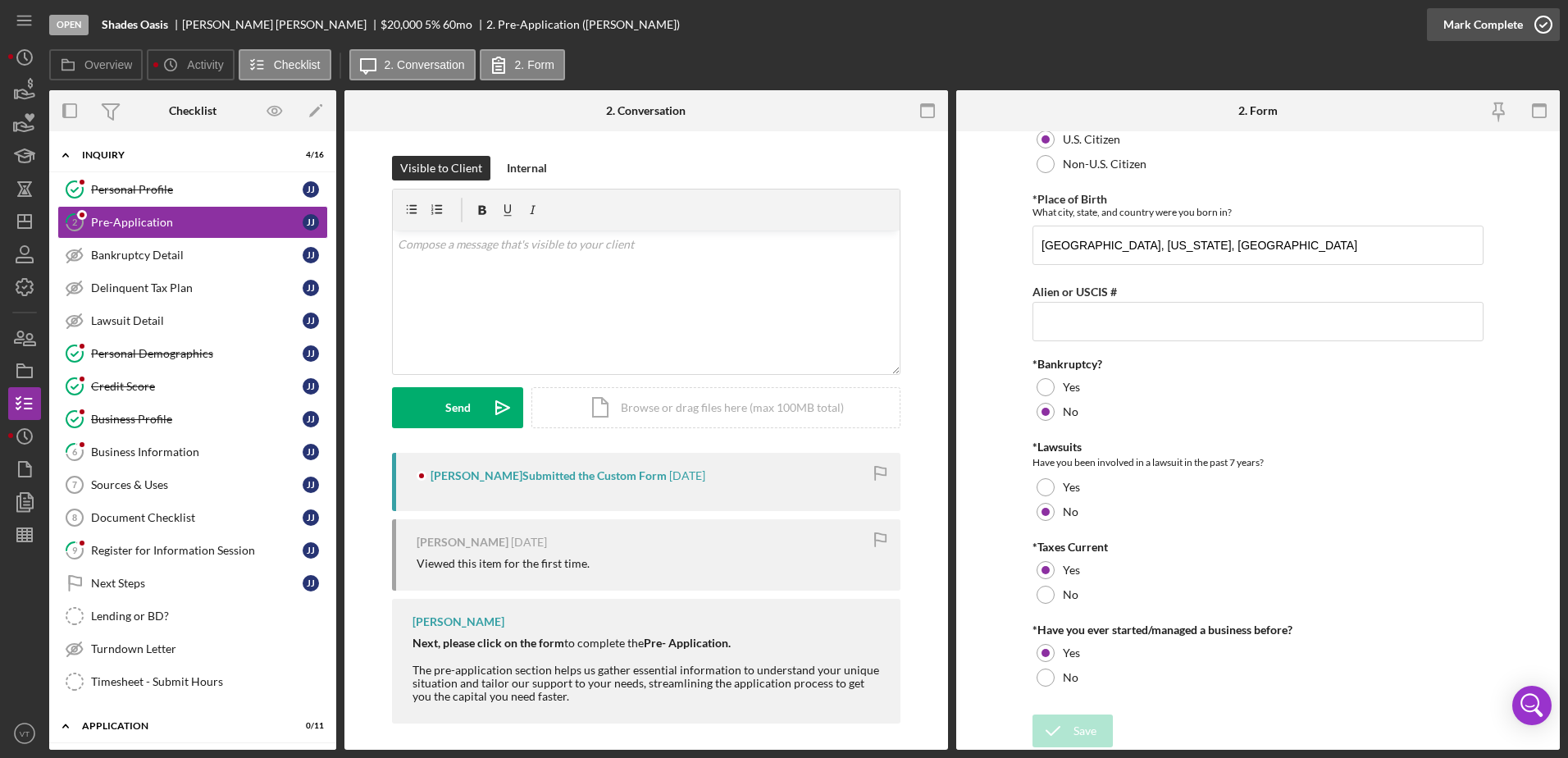
click at [1543, 34] on icon "button" at bounding box center [1543, 25] width 41 height 41
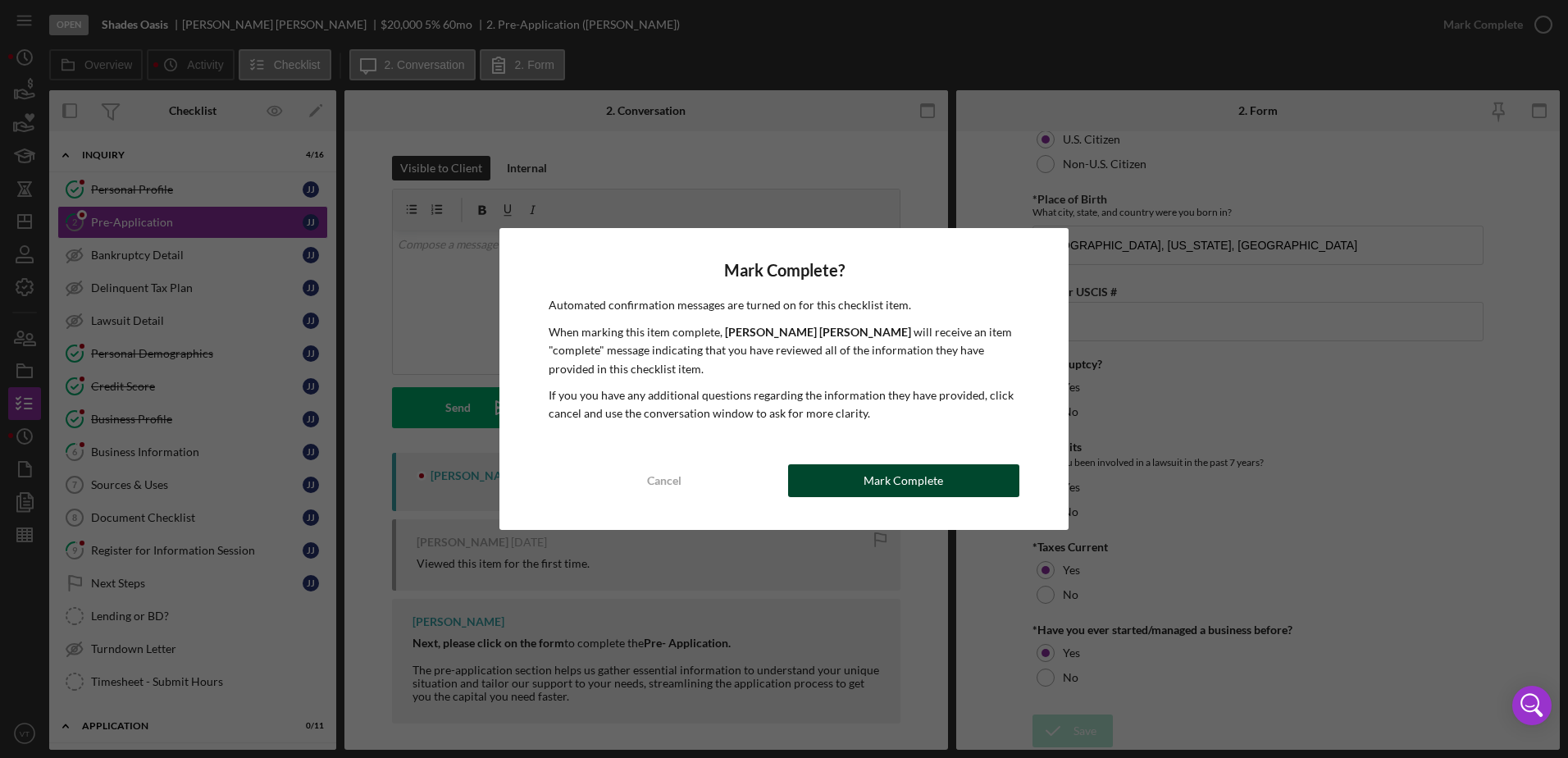
click at [906, 473] on div "Mark Complete" at bounding box center [904, 480] width 80 height 33
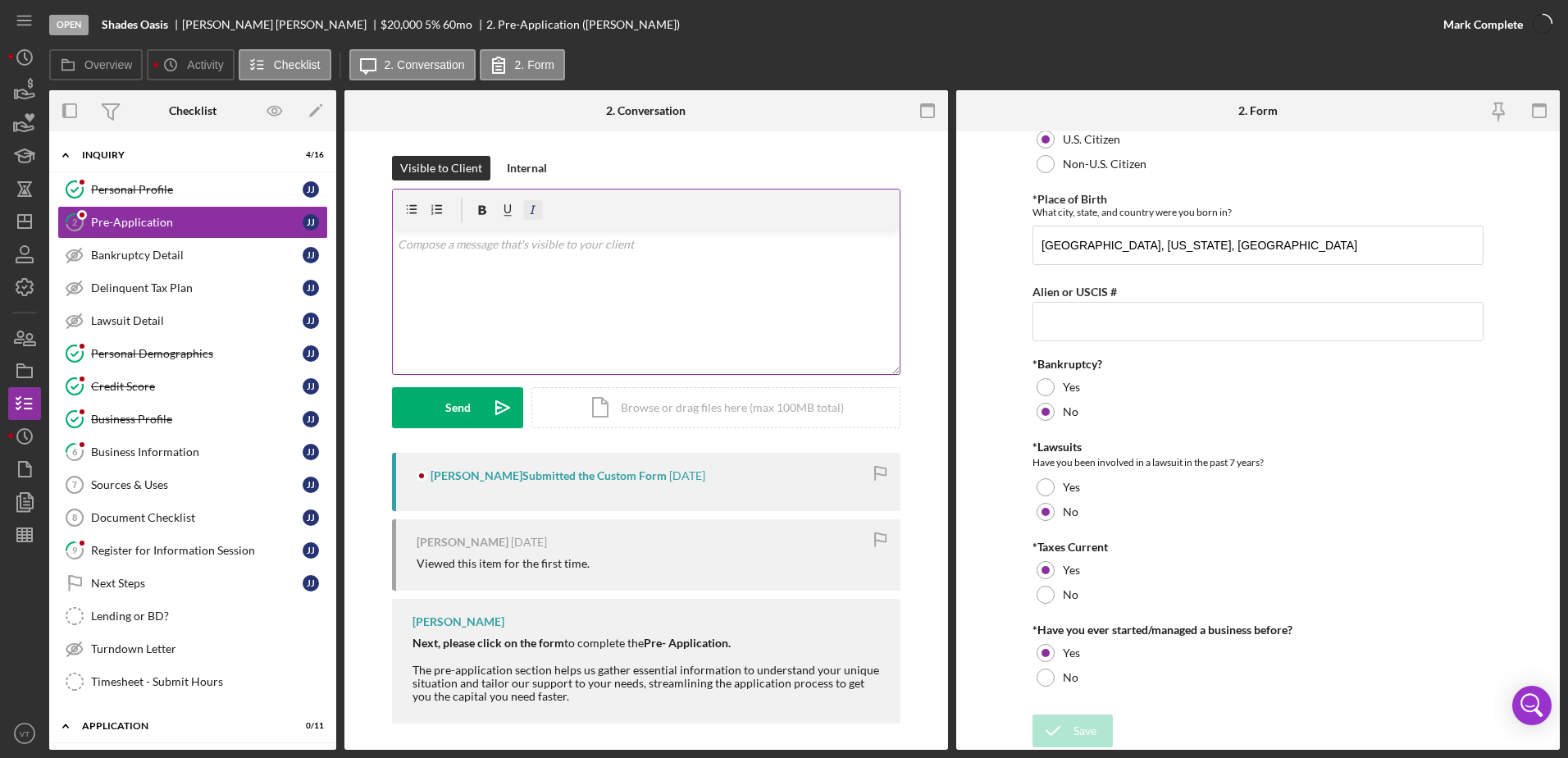
scroll to position [95, 0]
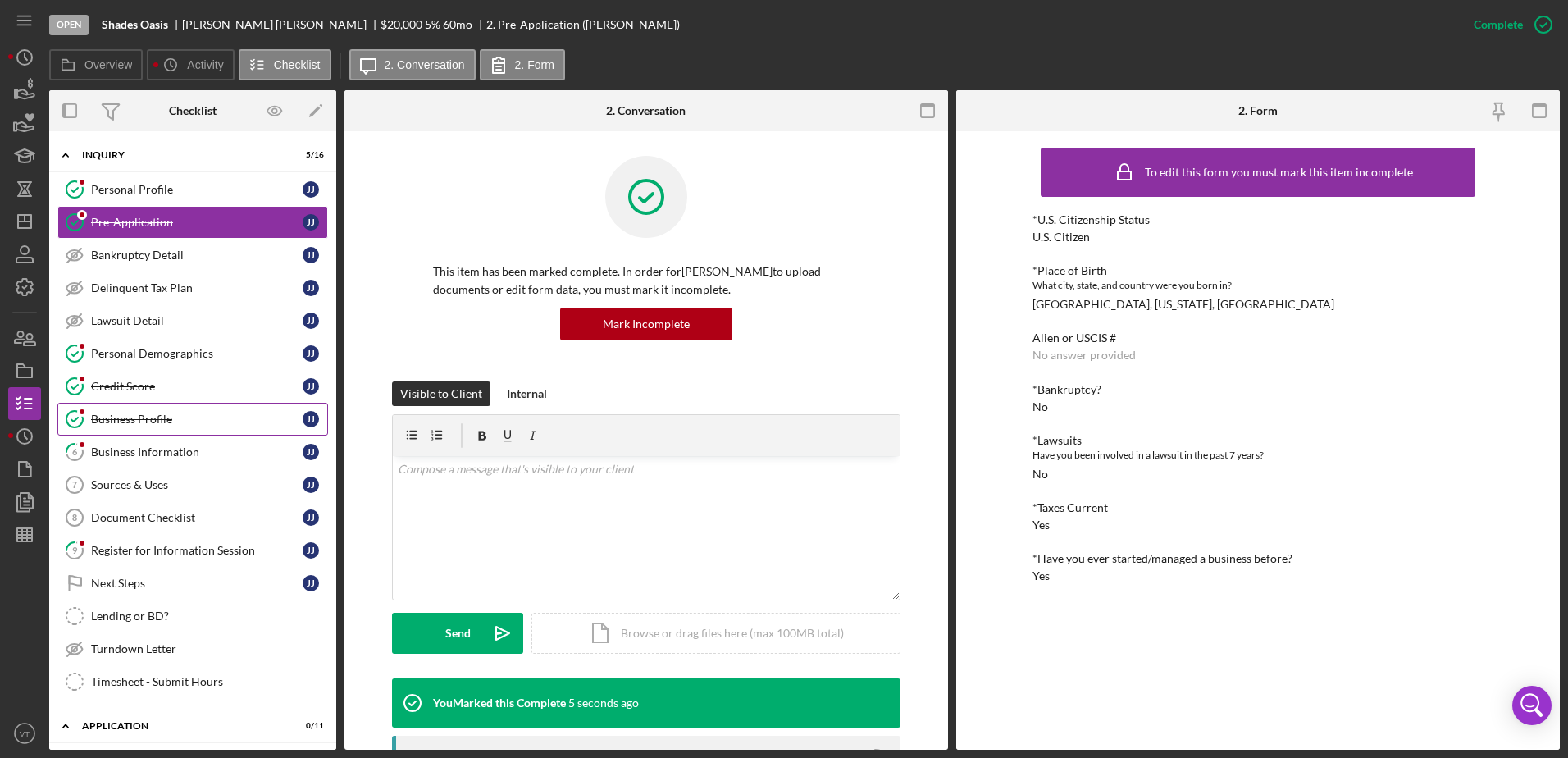
click at [215, 435] on link "Business Profile Business Profile J J" at bounding box center [192, 419] width 271 height 33
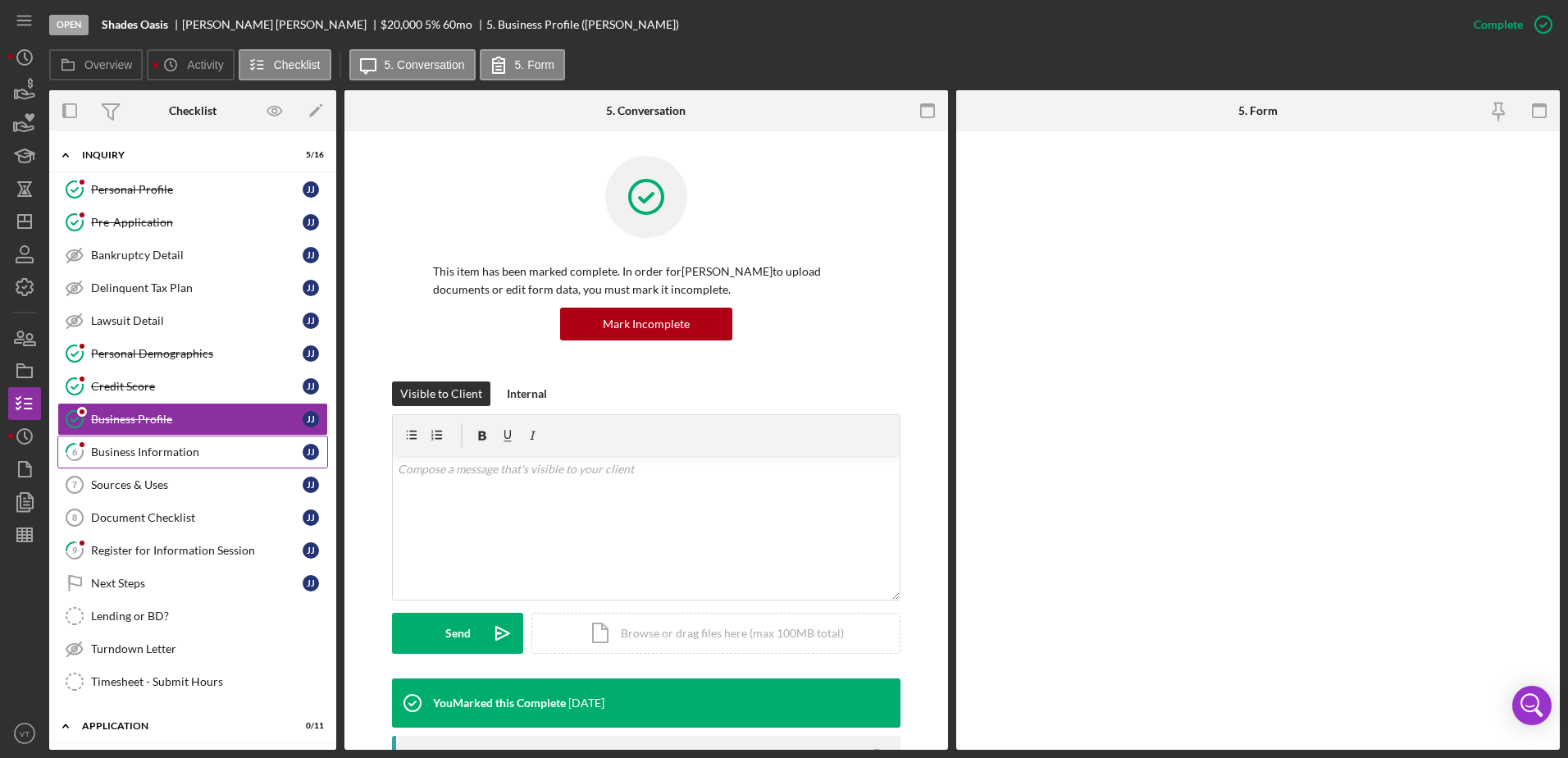
click at [214, 447] on div "Business Information" at bounding box center [197, 452] width 212 height 13
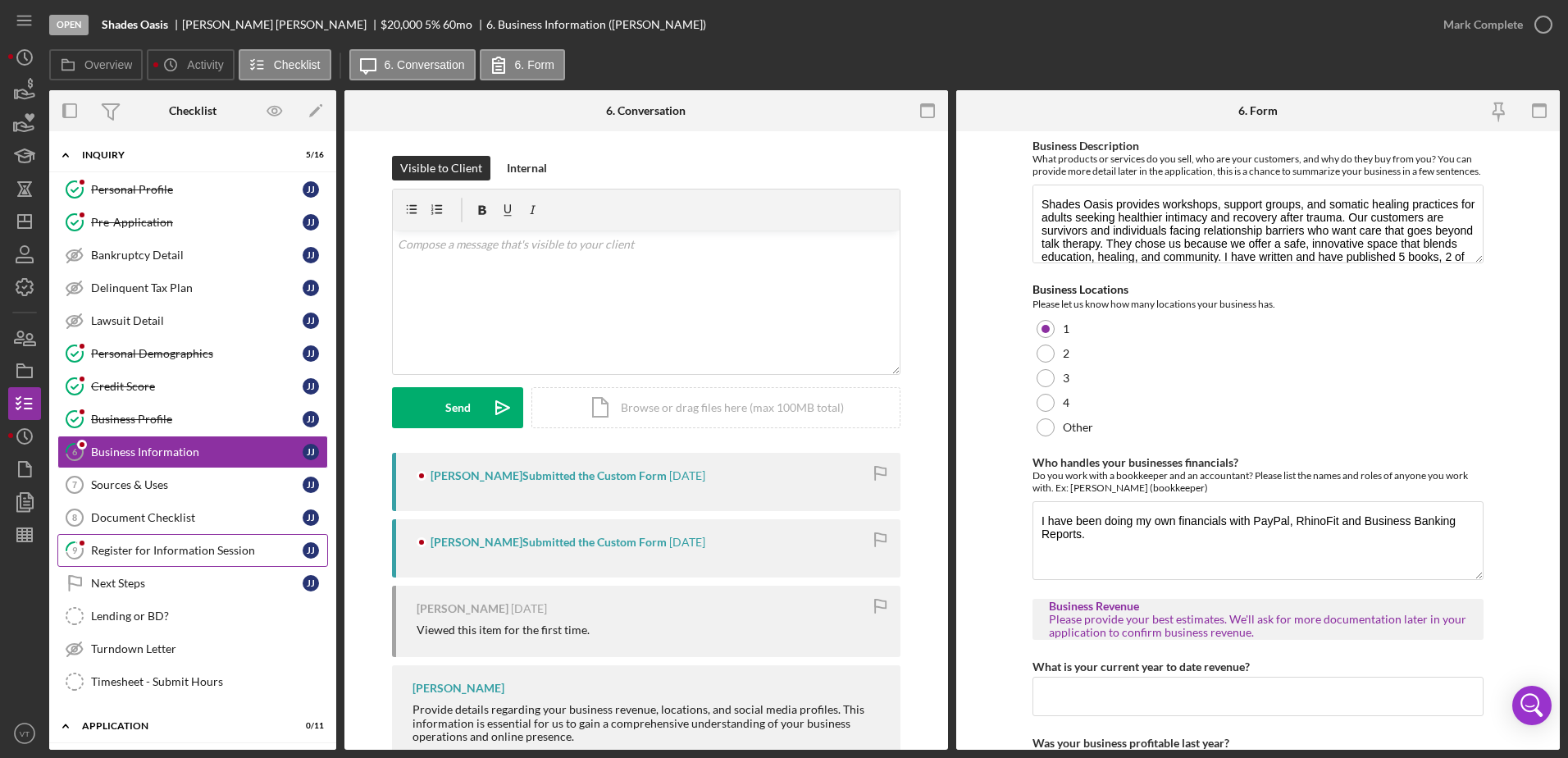
click at [247, 552] on div "Register for Information Session" at bounding box center [197, 550] width 212 height 13
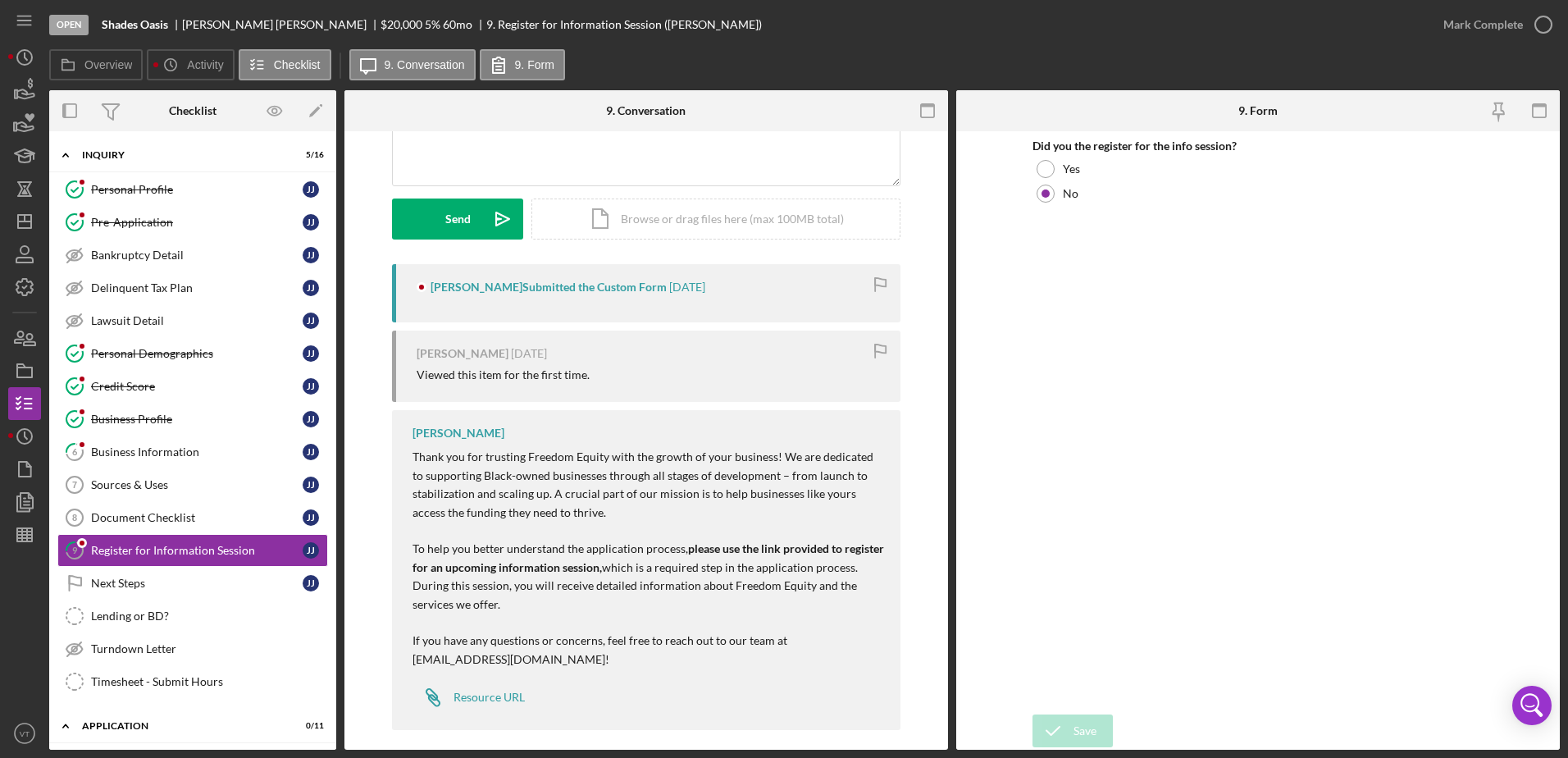
scroll to position [202, 0]
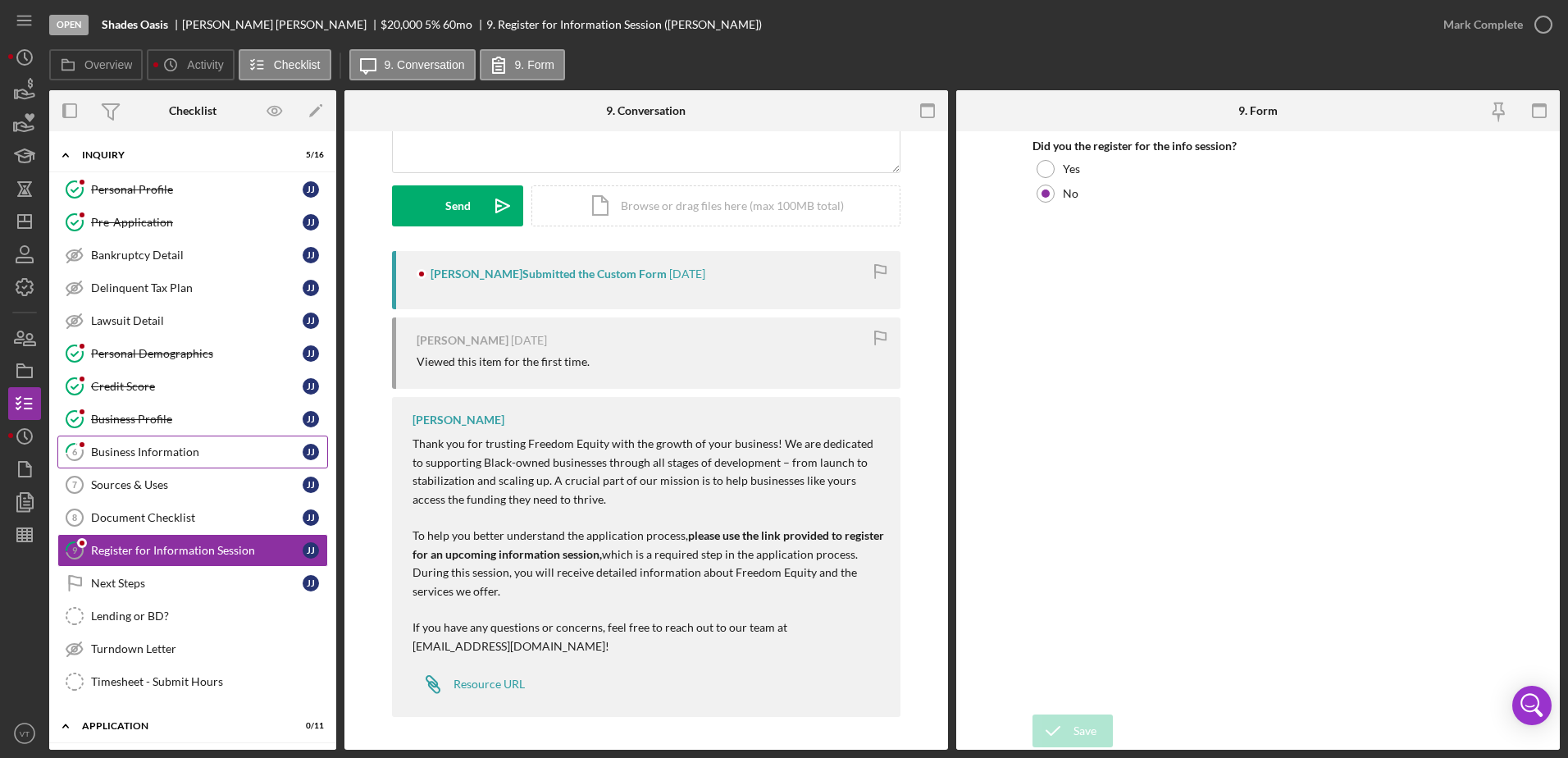
click at [200, 454] on div "Business Information" at bounding box center [197, 452] width 212 height 13
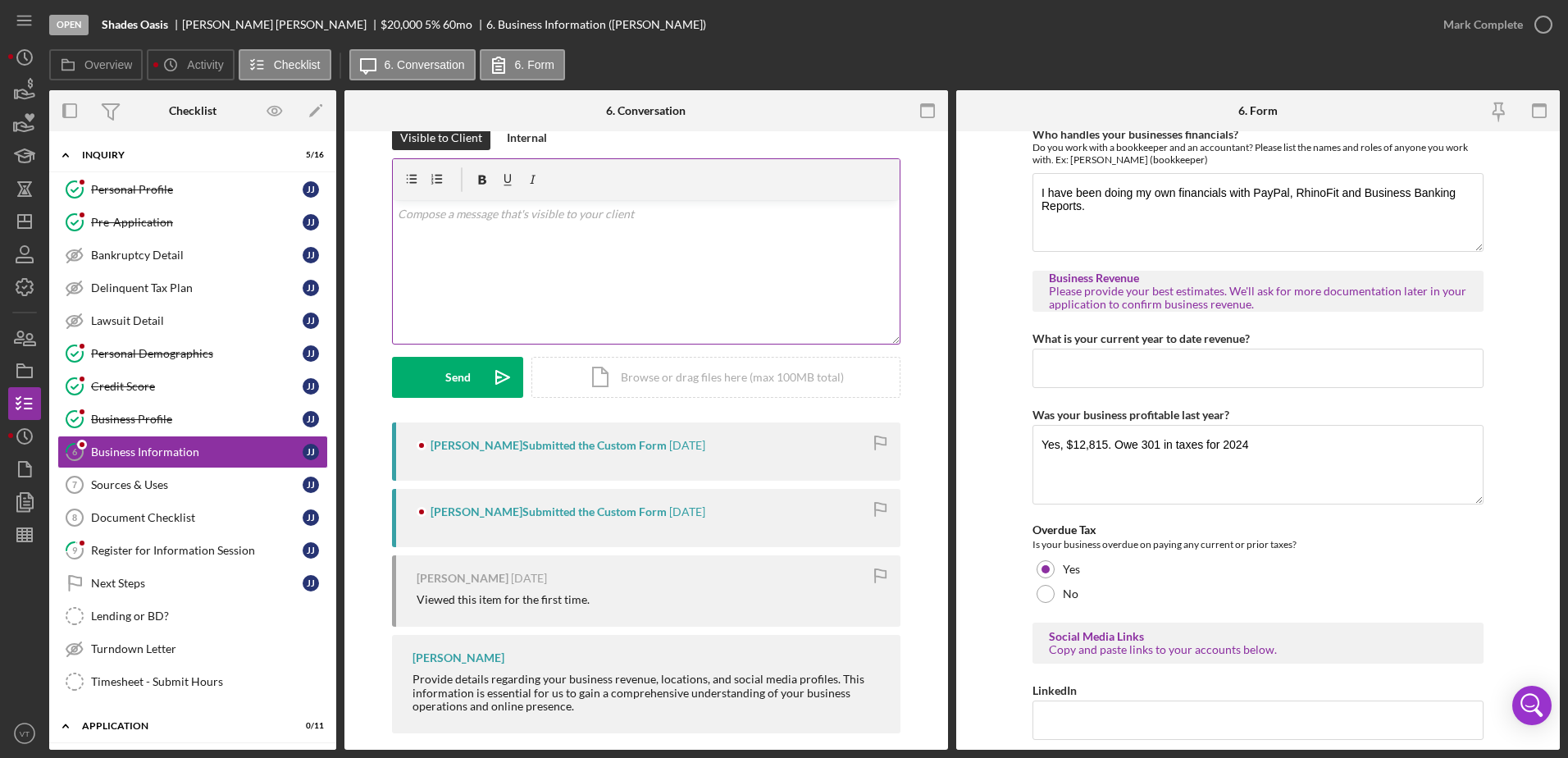
scroll to position [47, 0]
